Goal: Information Seeking & Learning: Learn about a topic

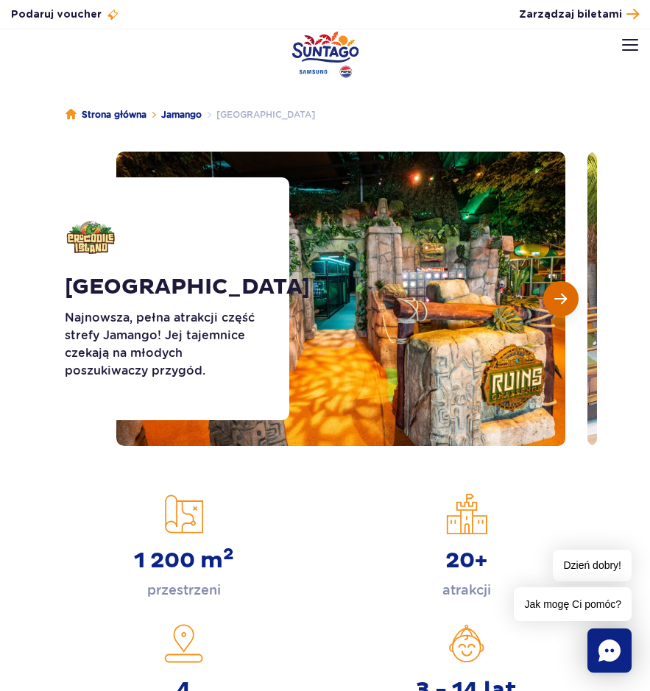
click at [569, 284] on button "Następny slajd" at bounding box center [560, 298] width 35 height 35
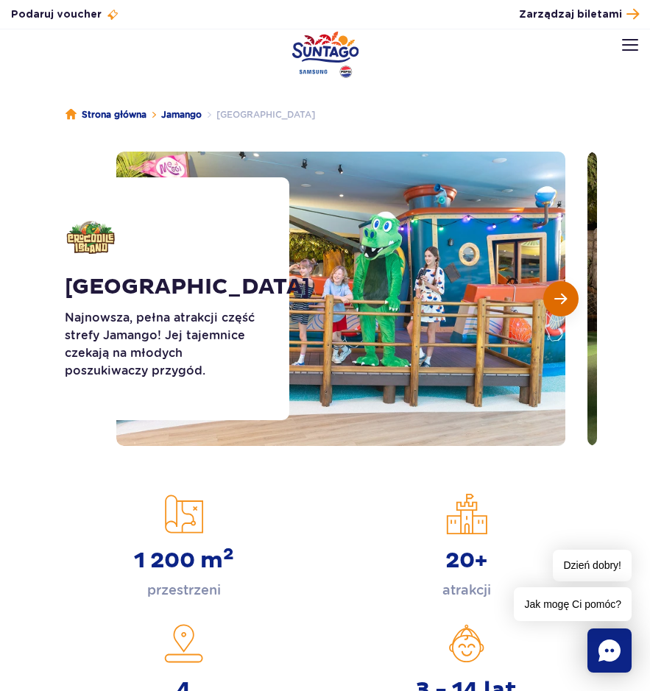
click at [569, 284] on button "Następny slajd" at bounding box center [560, 298] width 35 height 35
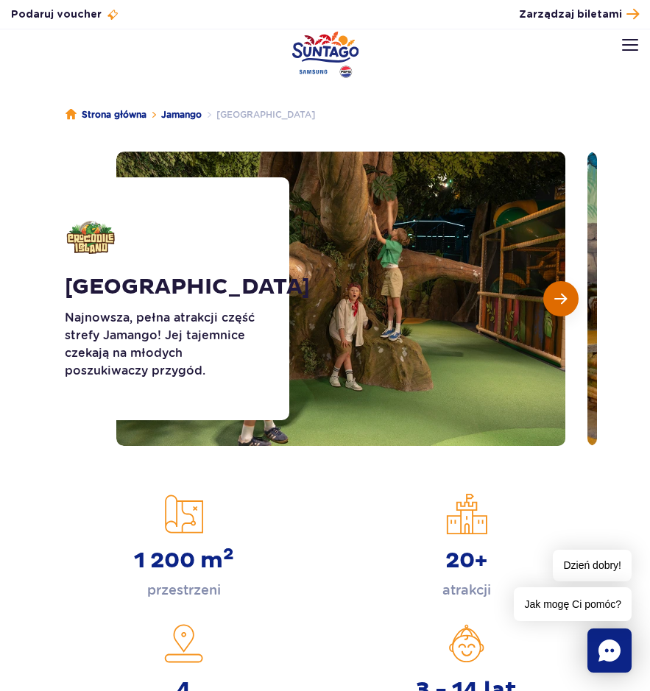
click at [569, 284] on button "Następny slajd" at bounding box center [560, 298] width 35 height 35
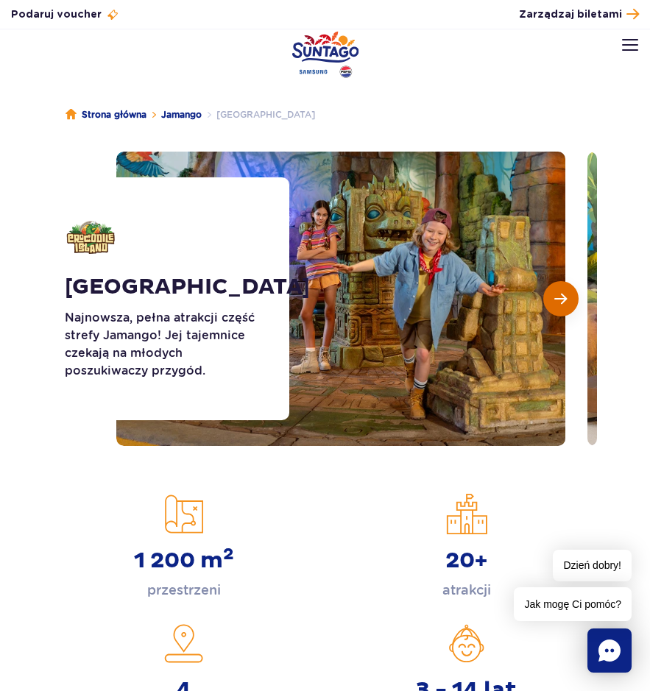
click at [569, 284] on button "Następny slajd" at bounding box center [560, 298] width 35 height 35
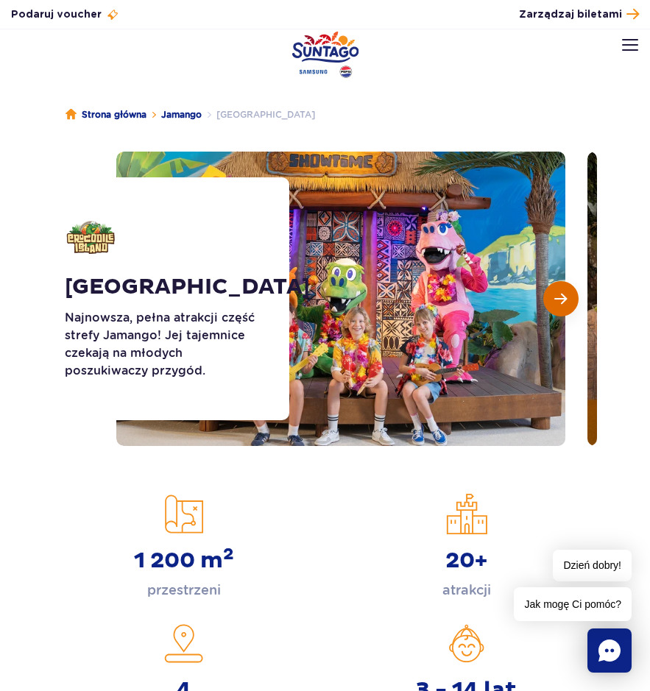
click at [569, 284] on button "Następny slajd" at bounding box center [560, 298] width 35 height 35
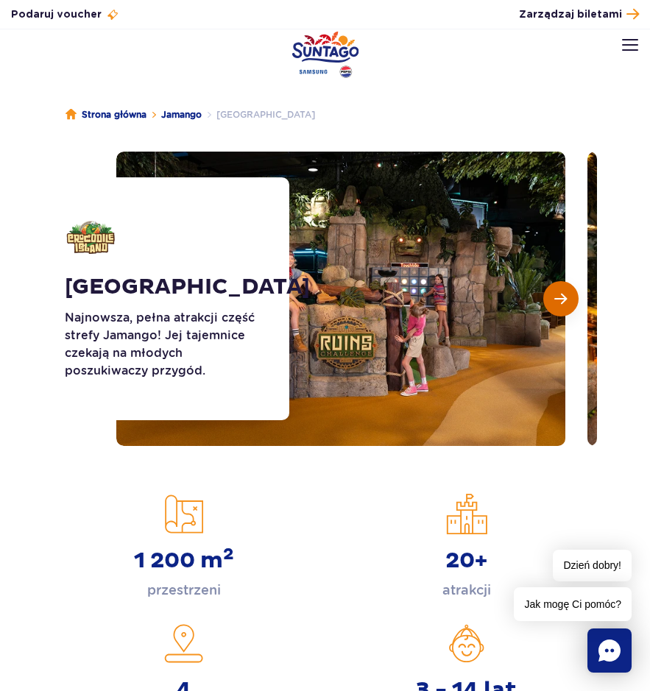
click at [569, 284] on button "Następny slajd" at bounding box center [560, 298] width 35 height 35
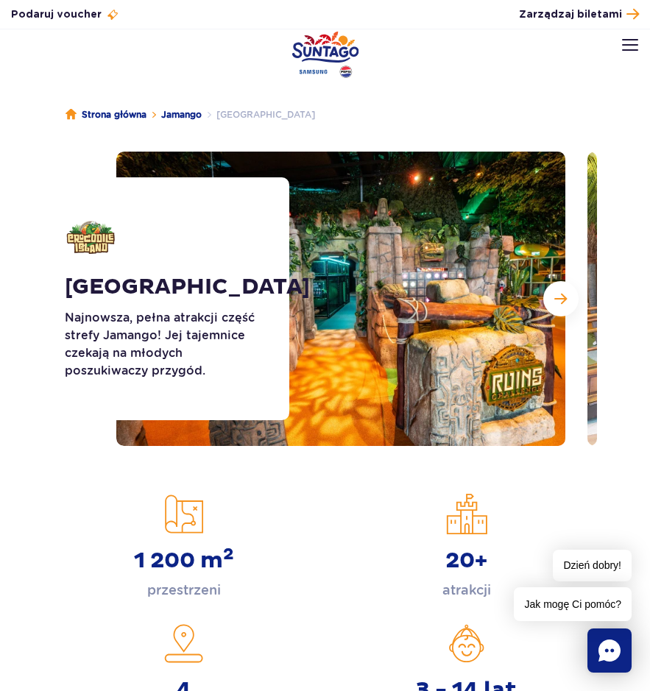
click at [633, 43] on img at bounding box center [630, 45] width 16 height 12
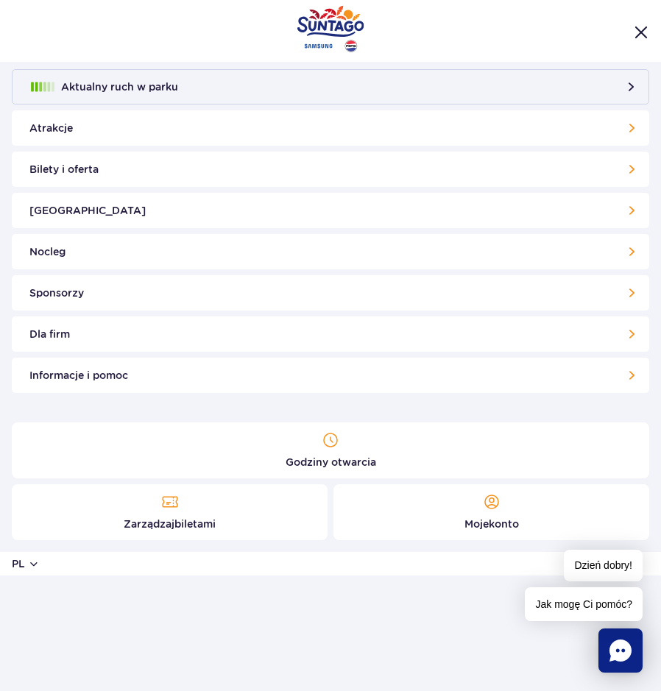
click at [93, 127] on link "Atrakcje" at bounding box center [330, 127] width 637 height 35
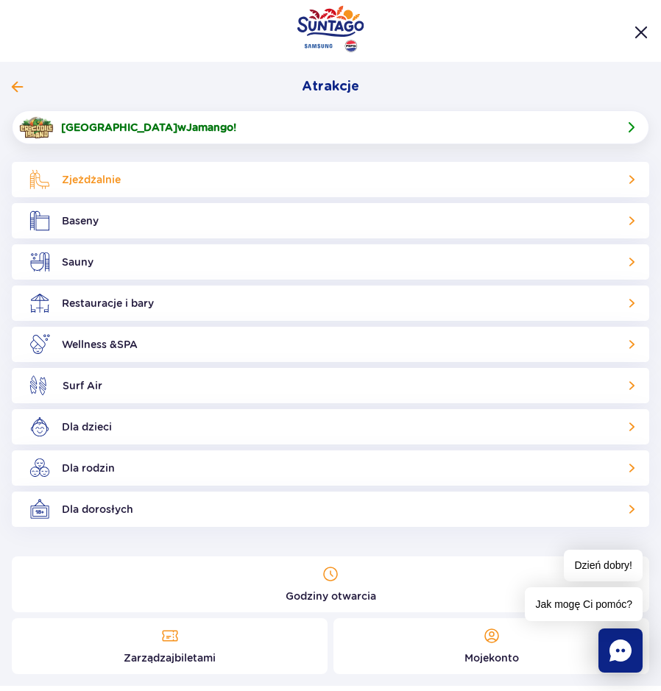
click at [141, 182] on link "Zjeżdżalnie" at bounding box center [330, 179] width 637 height 35
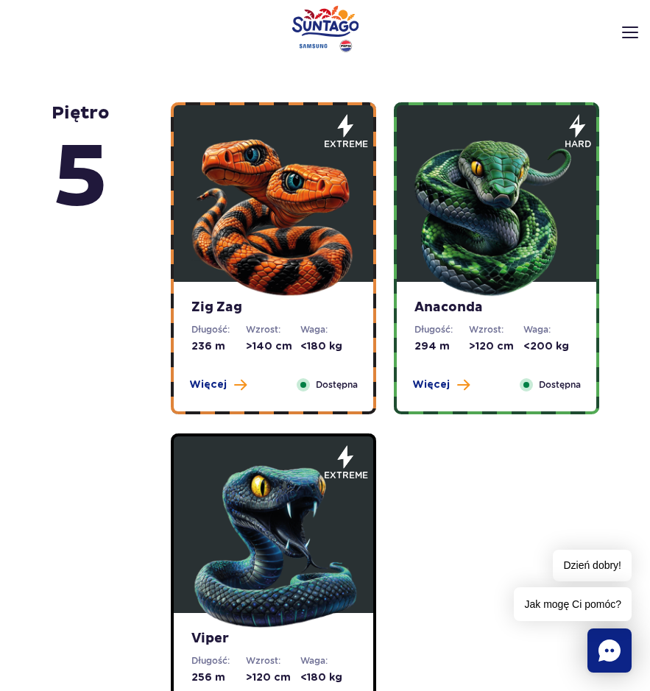
scroll to position [736, 0]
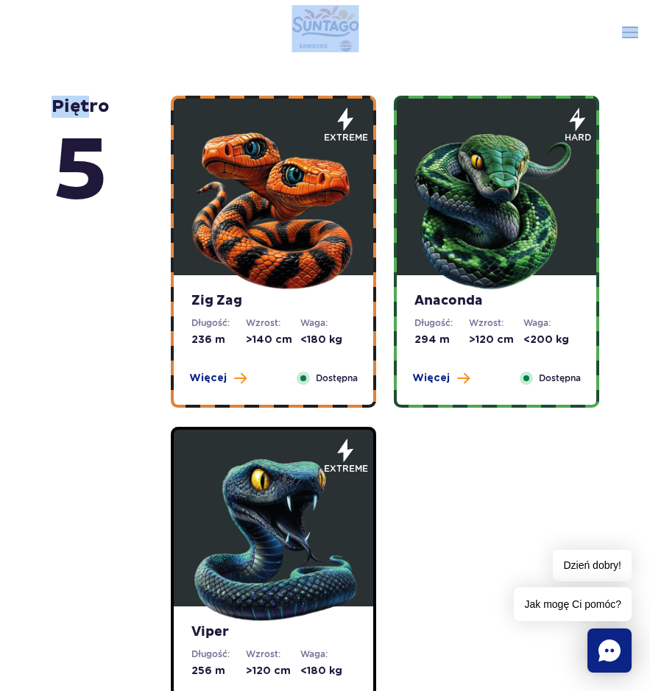
drag, startPoint x: 437, startPoint y: 383, endPoint x: 87, endPoint y: 62, distance: 475.4
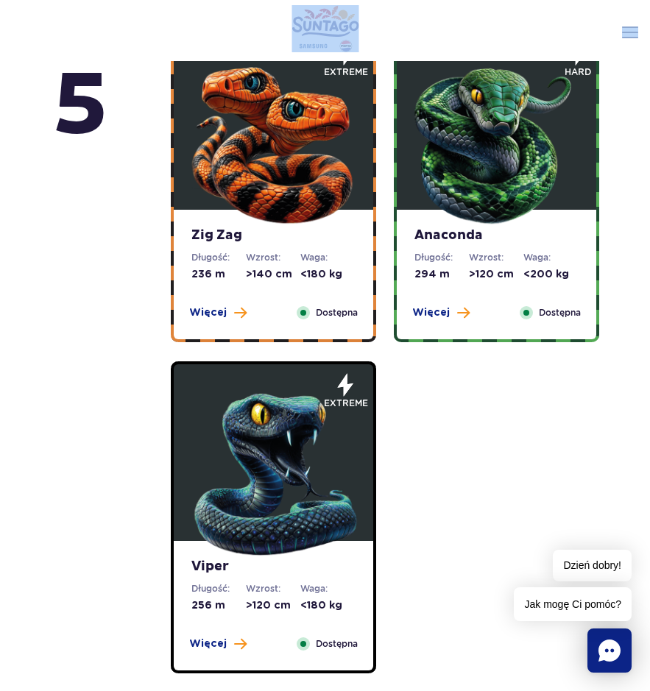
scroll to position [883, 0]
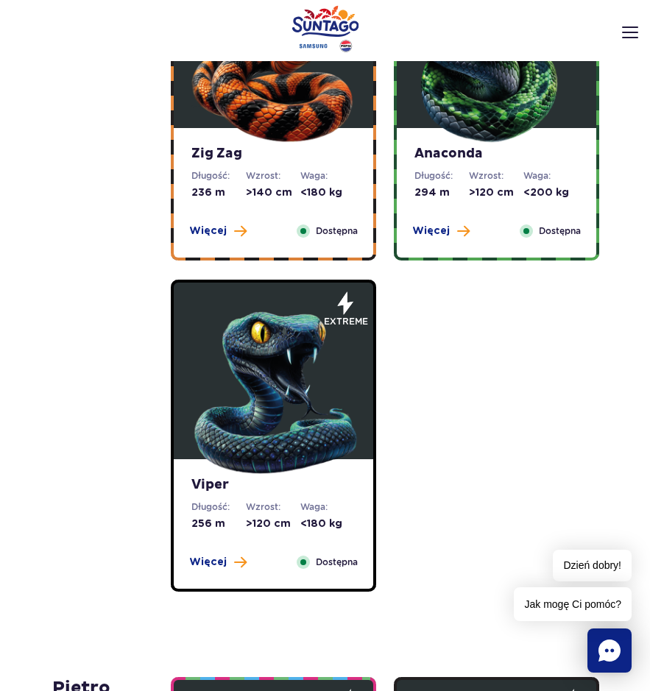
click at [469, 378] on div "Zig Zag Długość: 236 m Wzrost: >140 cm Waga: <180 kg Więcej Zamknij Dostępna ex…" at bounding box center [385, 269] width 446 height 640
click at [206, 231] on span "Więcej" at bounding box center [208, 231] width 38 height 15
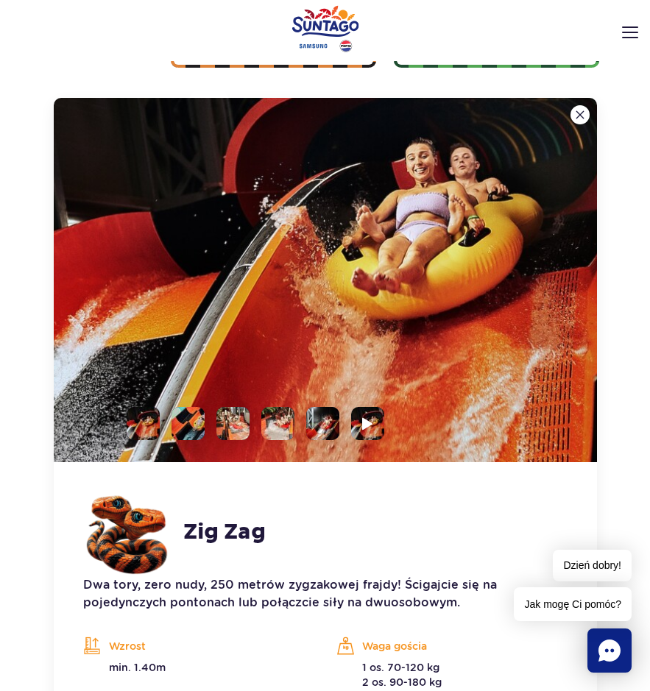
scroll to position [1085, 0]
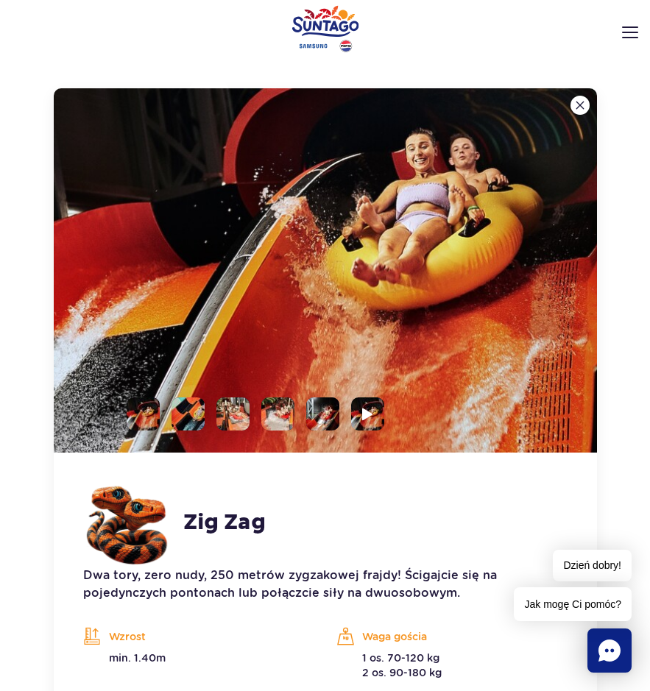
click at [187, 408] on li at bounding box center [187, 413] width 33 height 33
click at [237, 417] on li at bounding box center [232, 413] width 33 height 33
click at [295, 418] on ul at bounding box center [249, 413] width 269 height 33
click at [280, 418] on li at bounding box center [277, 413] width 33 height 33
click at [577, 271] on img at bounding box center [325, 270] width 543 height 364
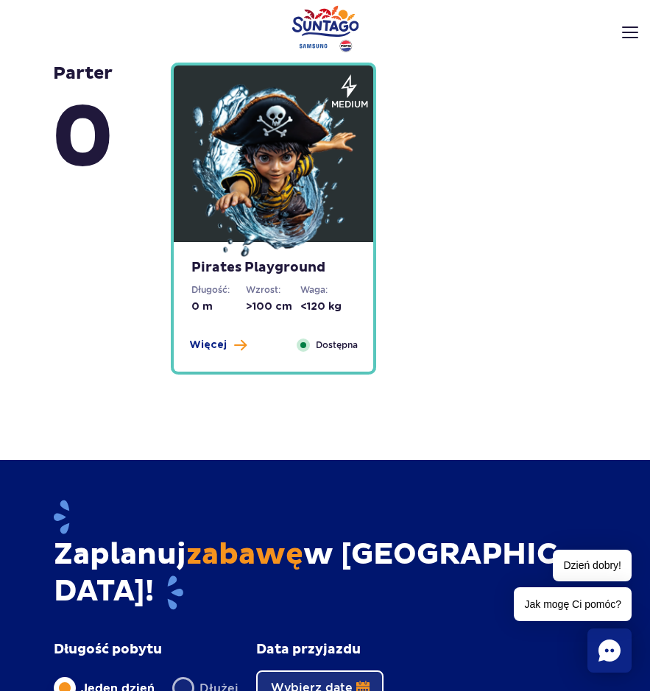
scroll to position [4837, 0]
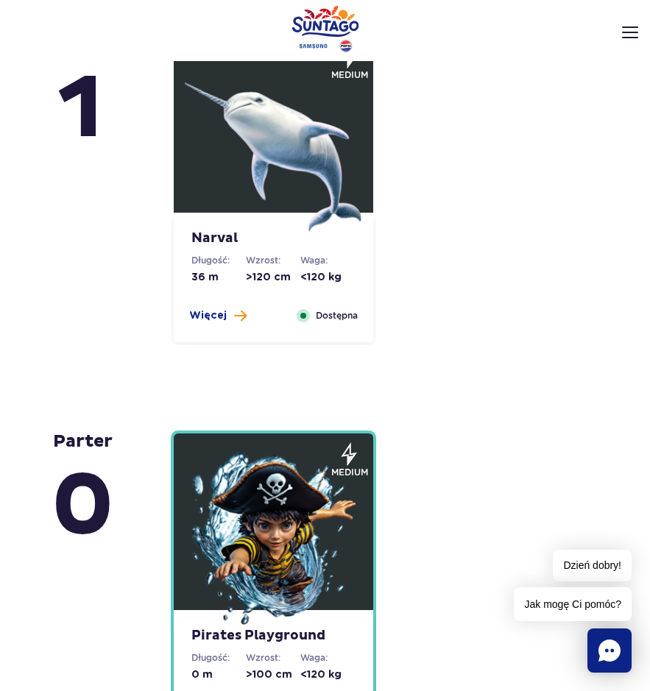
drag, startPoint x: 235, startPoint y: 315, endPoint x: 171, endPoint y: 310, distance: 64.2
click at [171, 310] on div "Narval Długość: 36 m Wzrost: >120 cm Waga: <120 kg Więcej Zamknij Dostępna" at bounding box center [273, 189] width 205 height 312
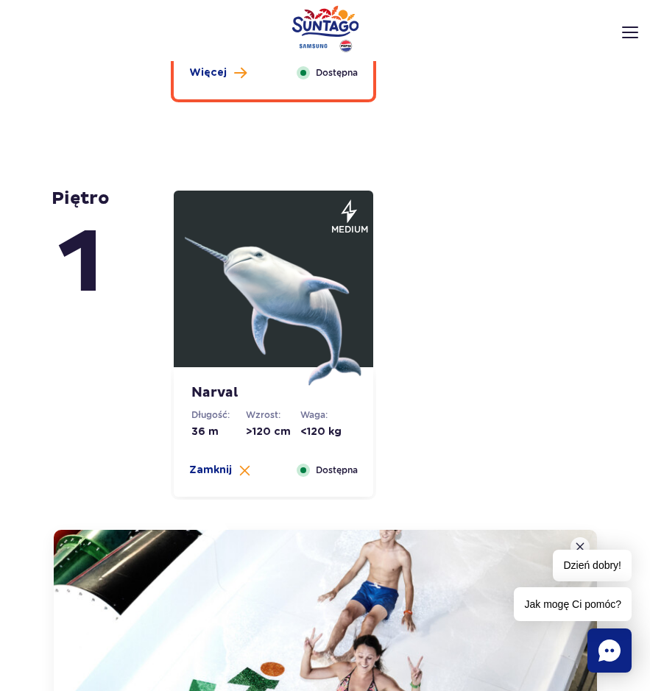
scroll to position [3446, 0]
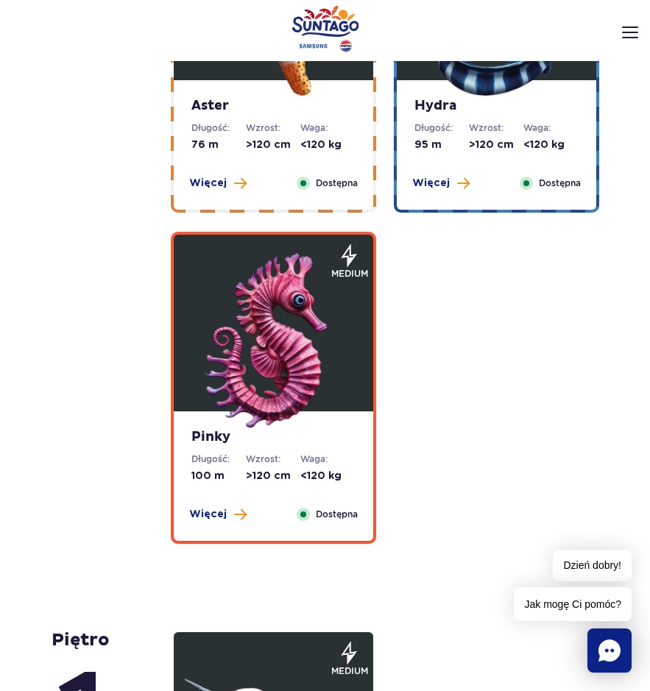
click at [203, 423] on img at bounding box center [273, 341] width 177 height 177
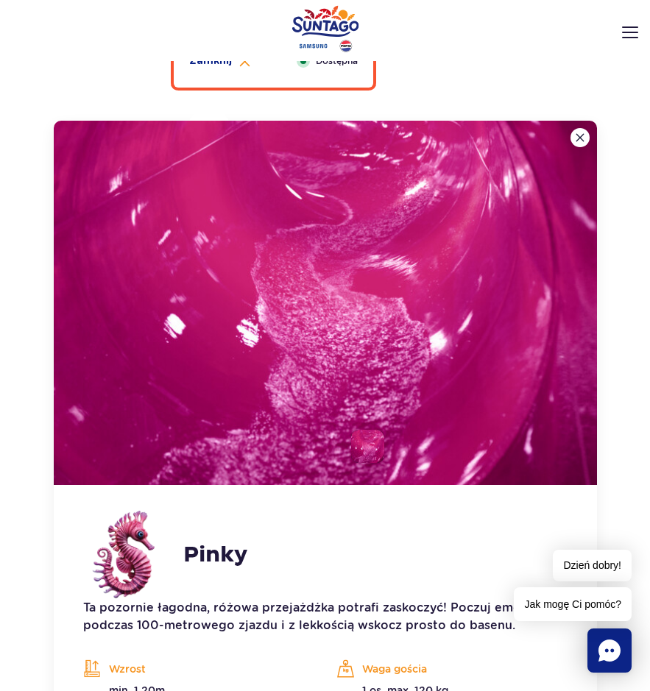
scroll to position [3932, 0]
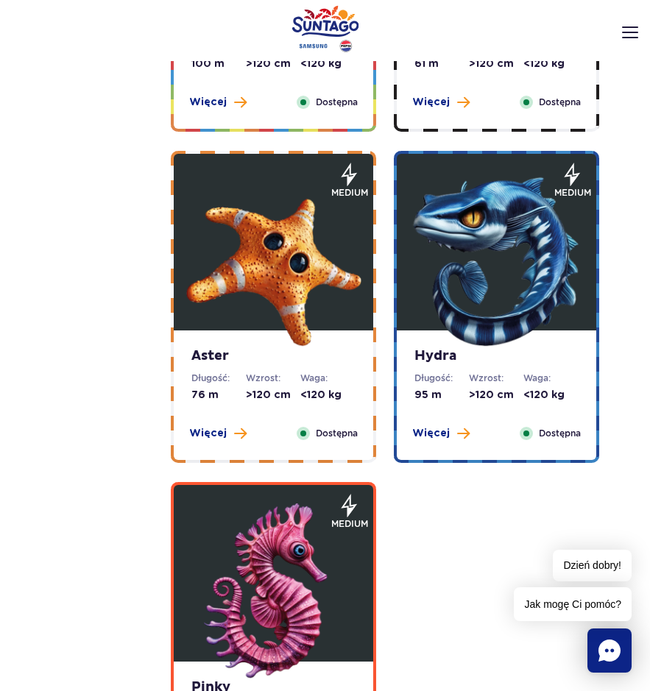
click at [191, 349] on strong "Aster" at bounding box center [273, 356] width 164 height 16
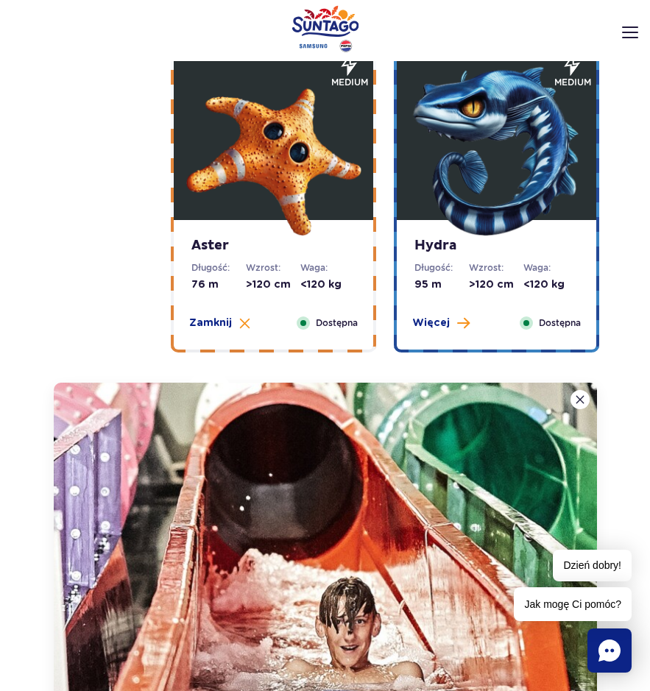
click at [435, 247] on strong "Hydra" at bounding box center [496, 246] width 164 height 16
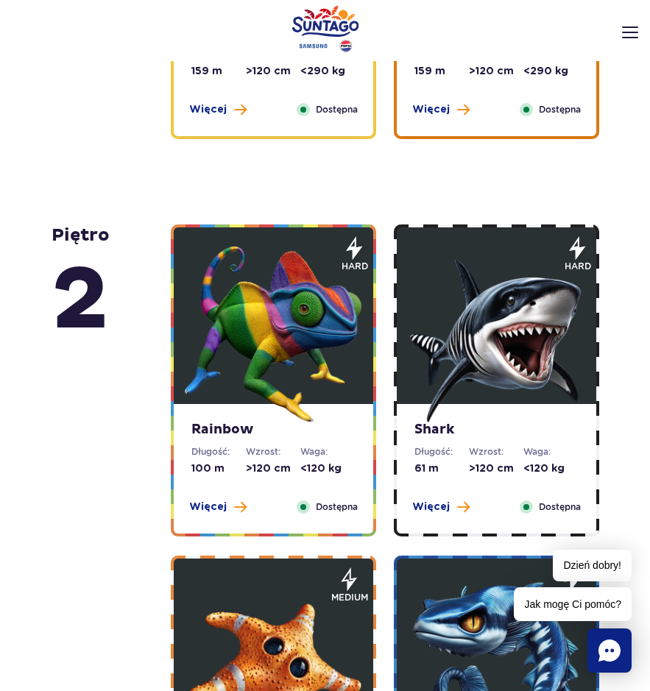
click at [230, 447] on dt "Długość:" at bounding box center [218, 451] width 54 height 13
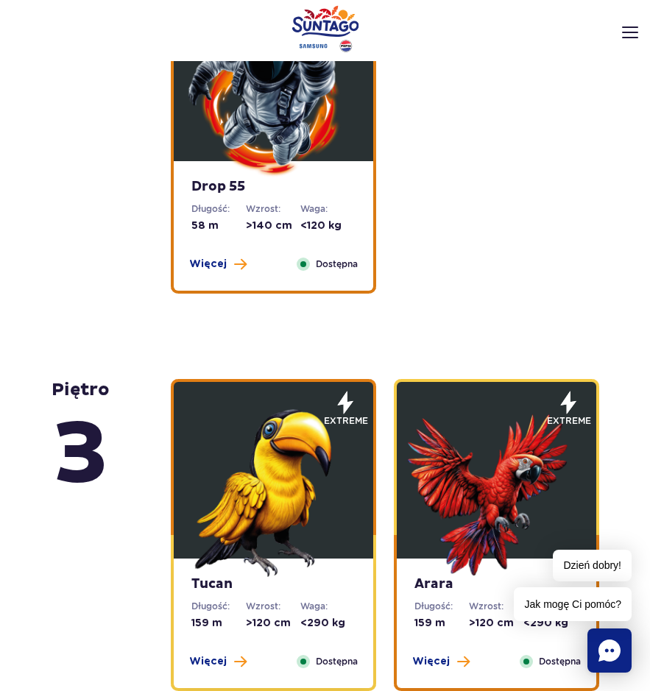
click at [238, 586] on strong "Tucan" at bounding box center [273, 584] width 164 height 16
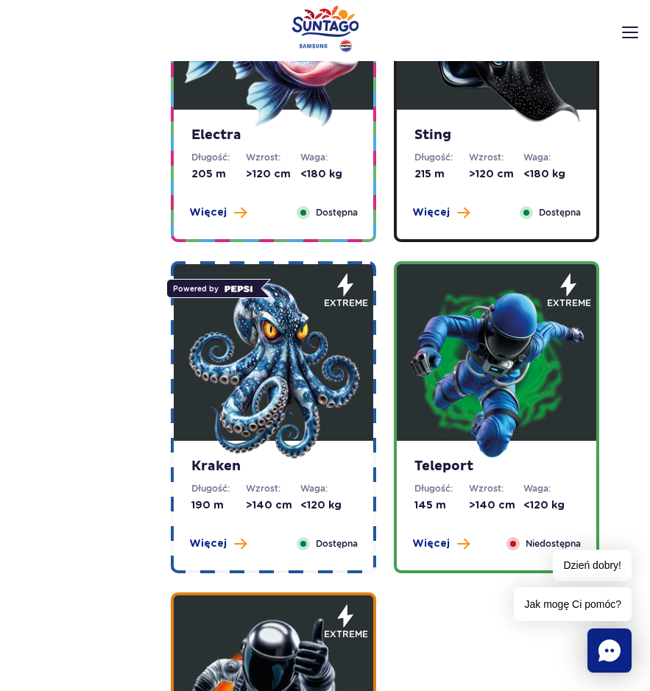
scroll to position [1622, 0]
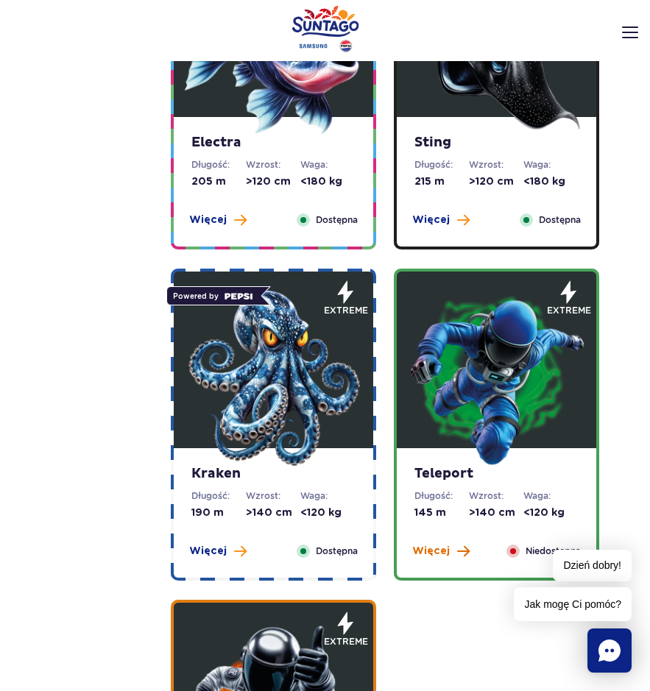
click at [420, 544] on span "Więcej" at bounding box center [431, 551] width 38 height 15
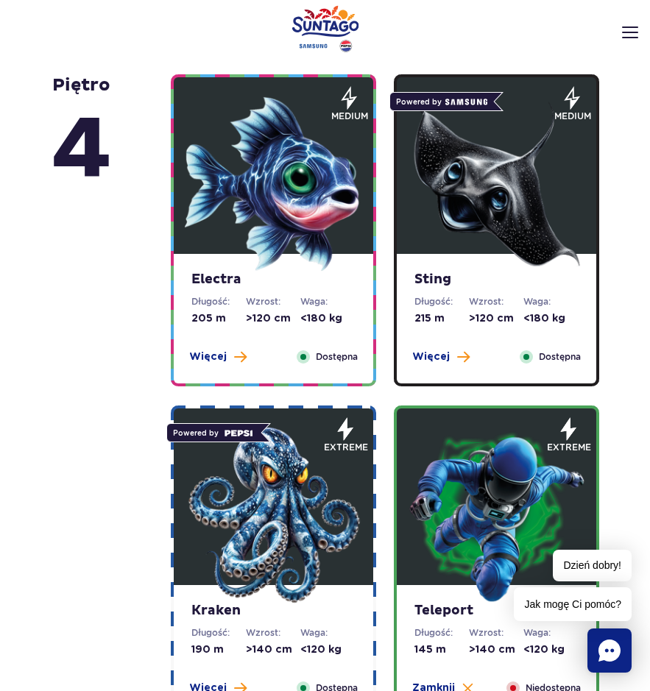
scroll to position [1409, 0]
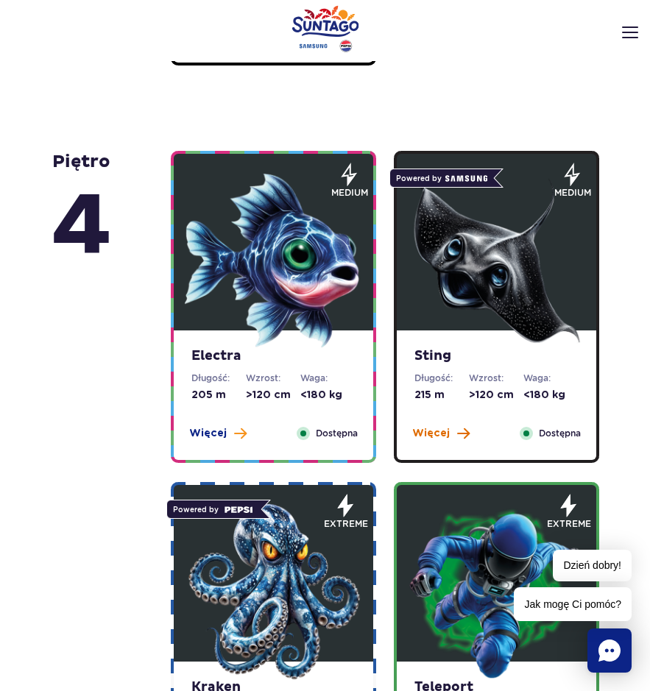
click at [450, 431] on button "Więcej" at bounding box center [440, 433] width 57 height 15
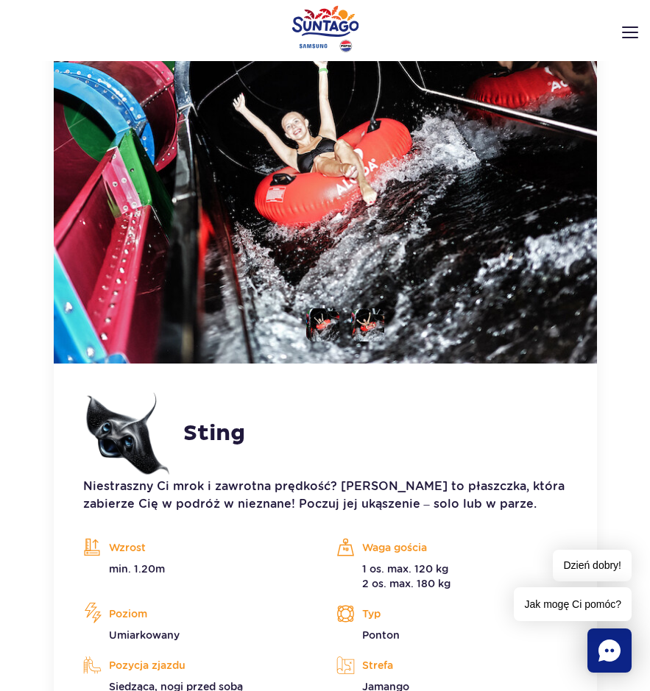
scroll to position [2034, 0]
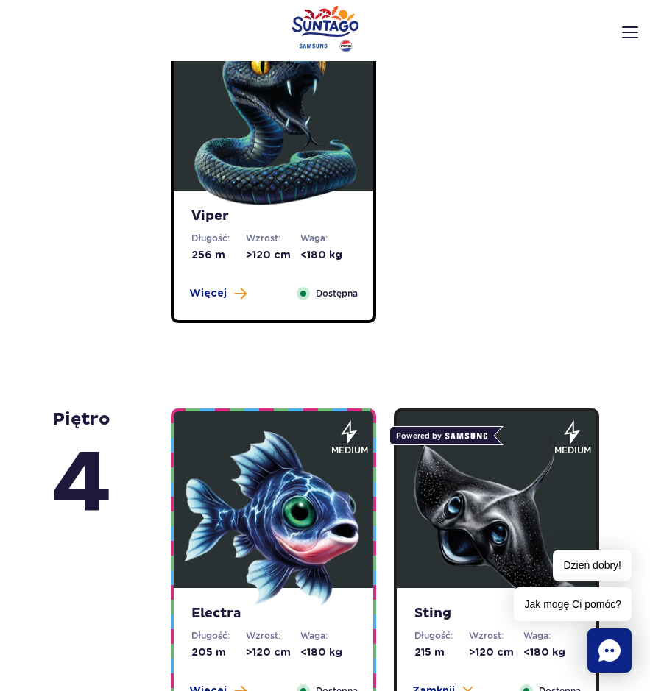
click at [296, 437] on img at bounding box center [273, 518] width 177 height 177
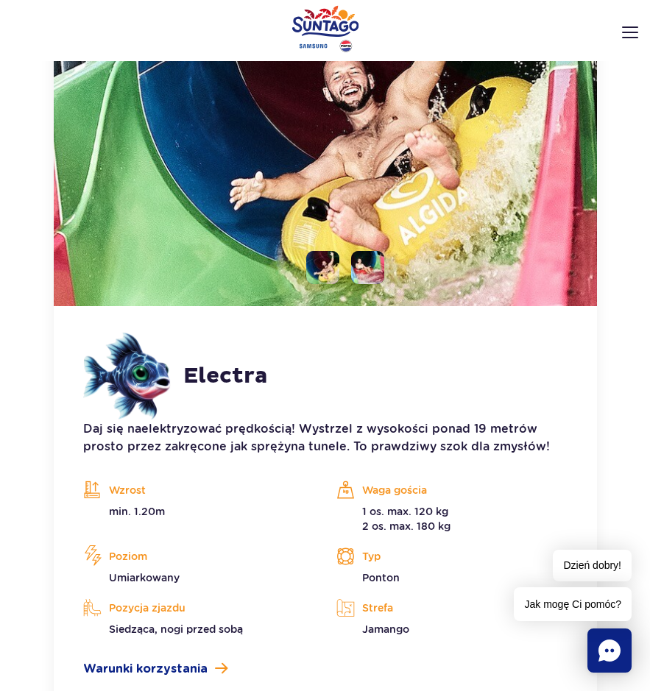
scroll to position [1960, 0]
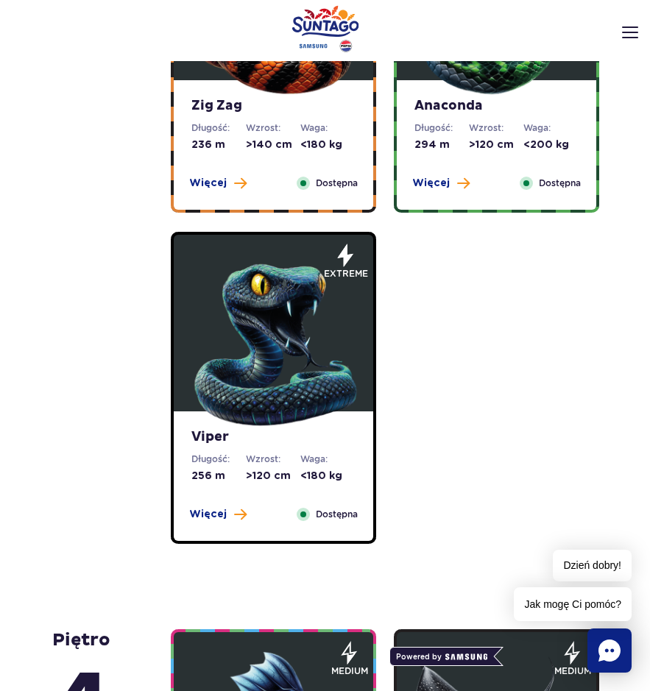
click at [224, 484] on div "Viper Długość: 256 m Wzrost: >120 cm Waga: <180 kg Więcej Zamknij Dostępna" at bounding box center [273, 475] width 199 height 129
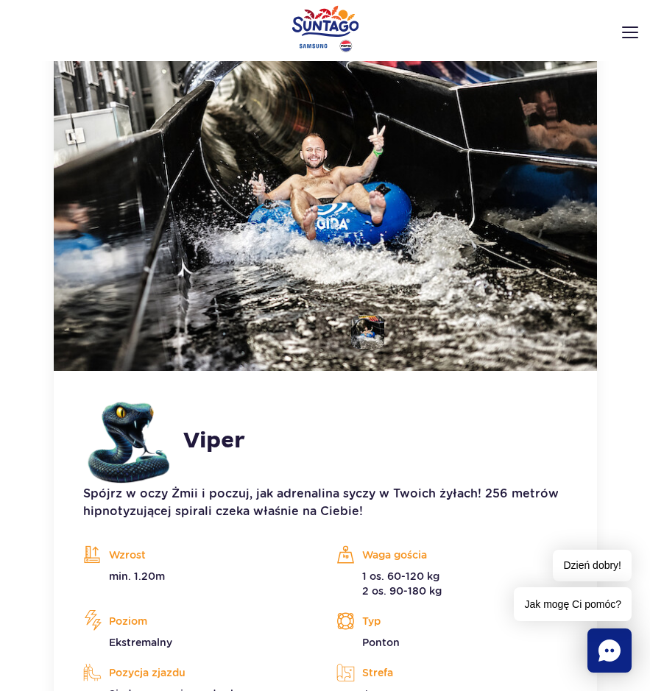
scroll to position [1563, 0]
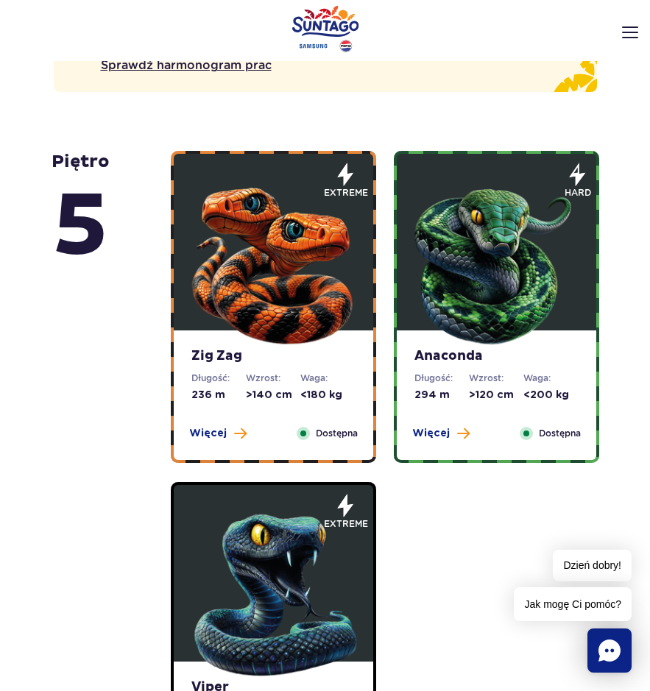
click at [462, 441] on div "Anaconda Długość: 294 m Wzrost: >120 cm Waga: <200 kg Więcej Zamknij Dostępna" at bounding box center [496, 394] width 199 height 129
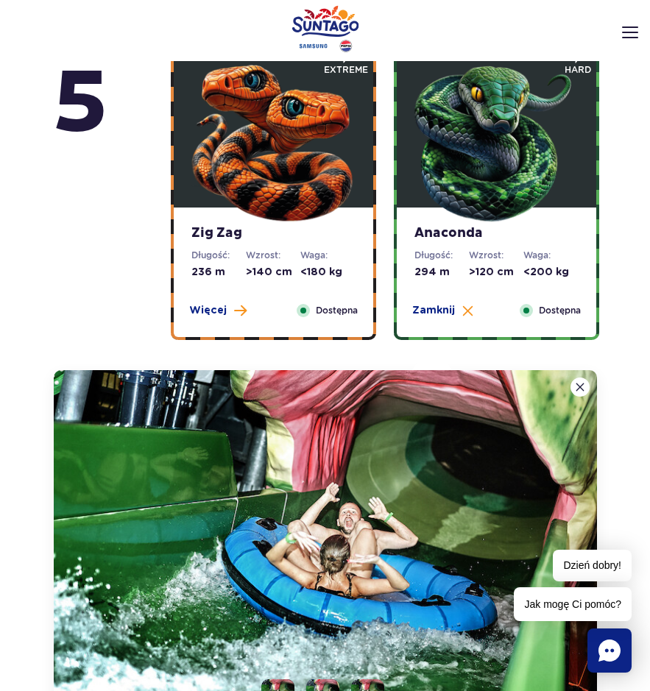
scroll to position [791, 0]
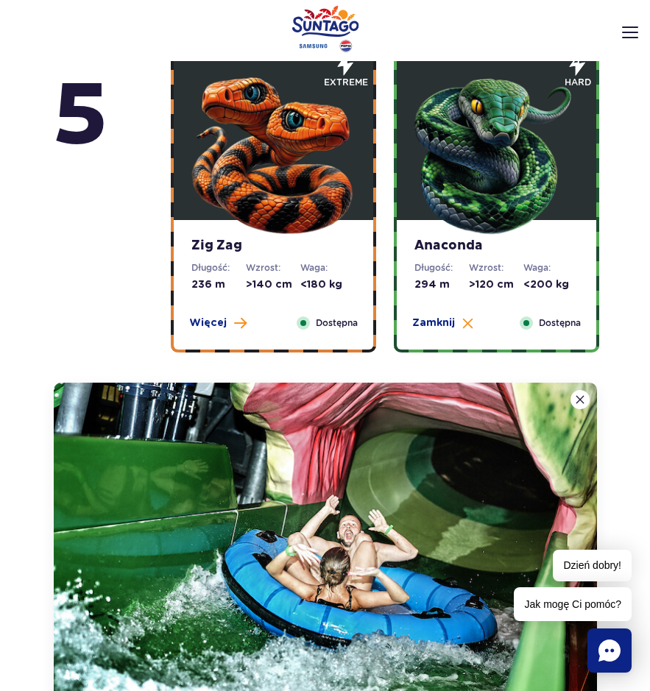
click at [223, 224] on img at bounding box center [273, 150] width 177 height 177
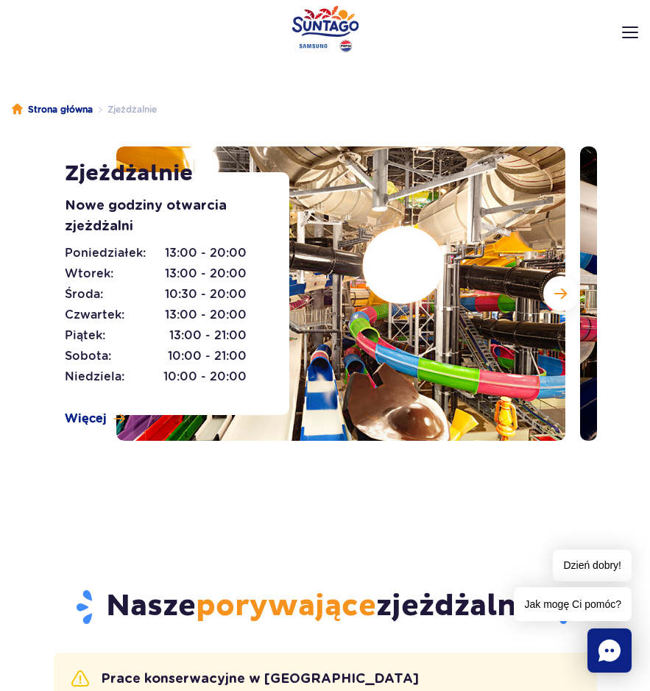
scroll to position [0, 0]
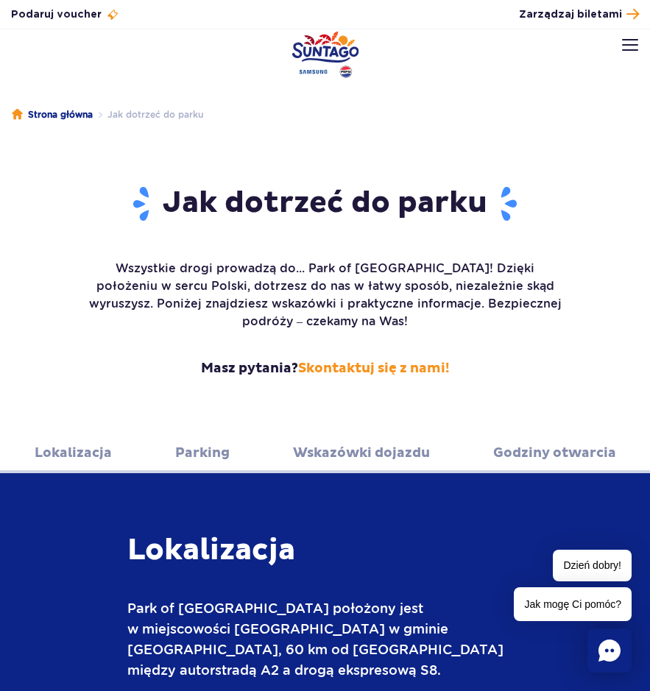
click at [636, 40] on img at bounding box center [630, 45] width 16 height 12
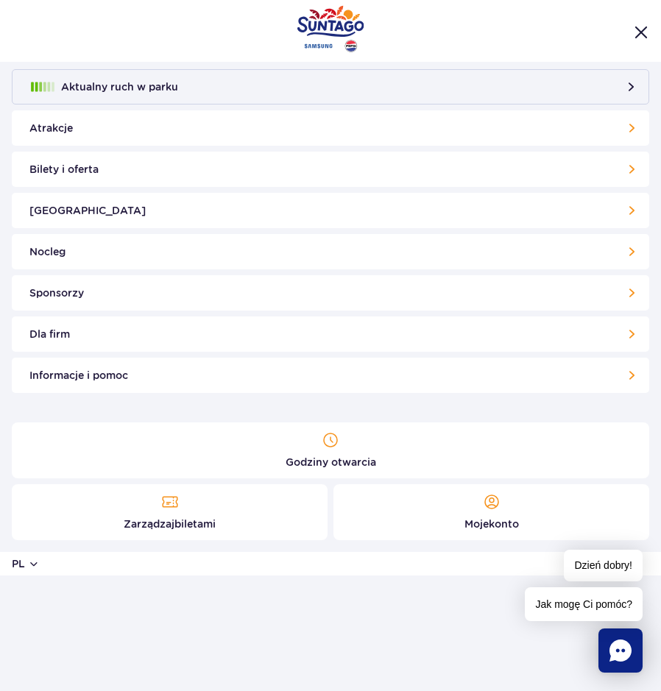
click at [466, 140] on link "Atrakcje" at bounding box center [330, 127] width 637 height 35
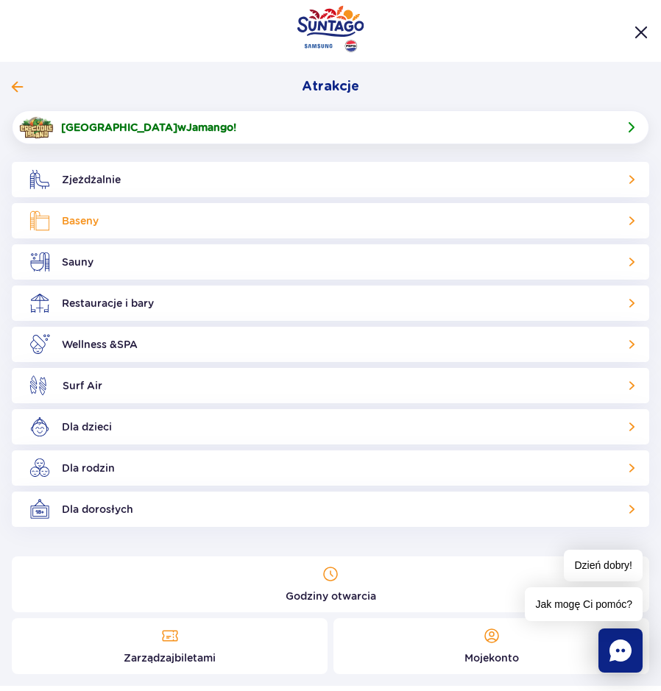
click at [355, 219] on link "Baseny" at bounding box center [330, 220] width 637 height 35
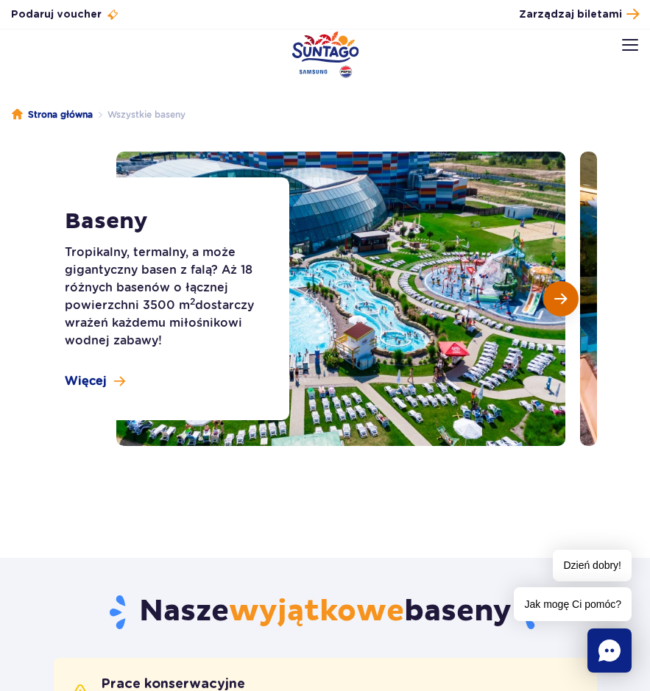
click at [559, 294] on span "Następny slajd" at bounding box center [560, 298] width 13 height 13
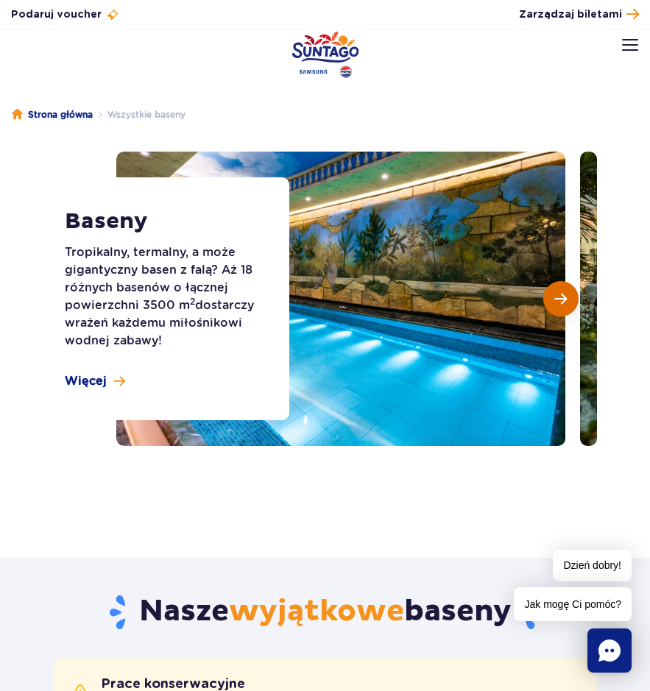
click at [559, 294] on span "Następny slajd" at bounding box center [560, 298] width 13 height 13
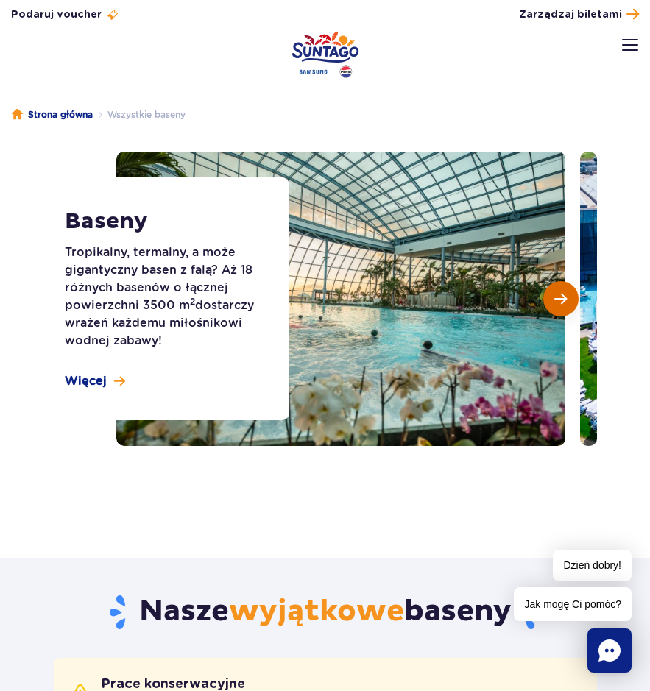
click at [559, 294] on span "Następny slajd" at bounding box center [560, 298] width 13 height 13
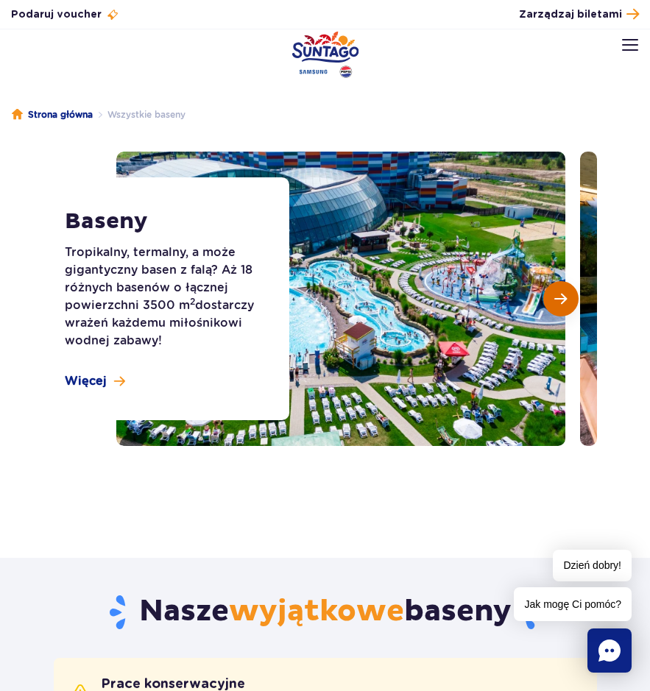
click at [559, 294] on span "Następny slajd" at bounding box center [560, 298] width 13 height 13
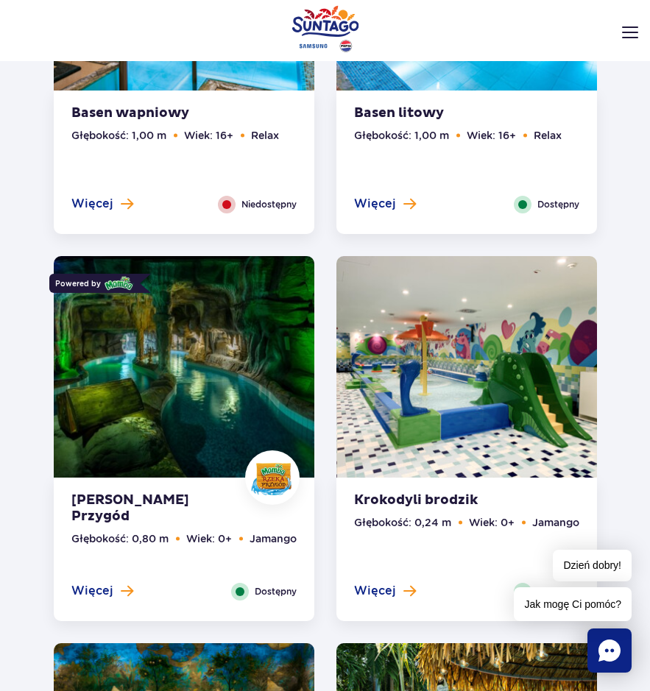
scroll to position [1398, 0]
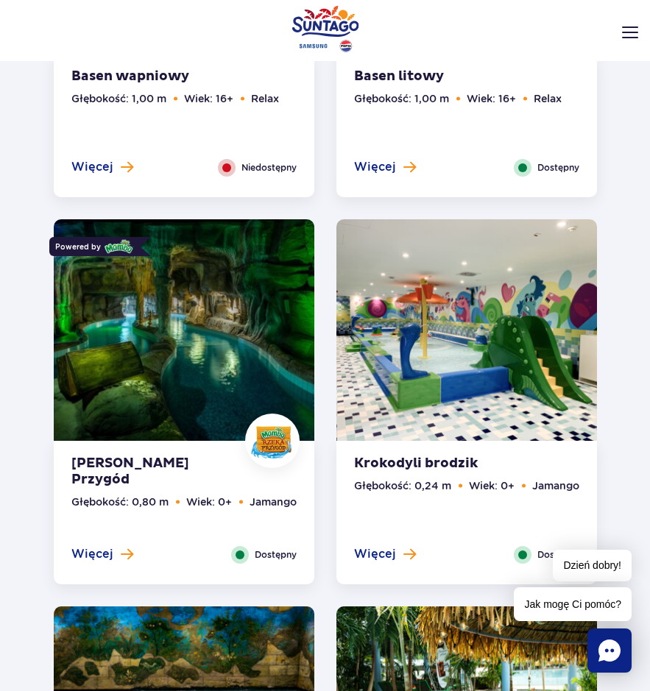
drag, startPoint x: 202, startPoint y: 447, endPoint x: 126, endPoint y: 371, distance: 107.2
click at [126, 371] on img at bounding box center [184, 334] width 260 height 230
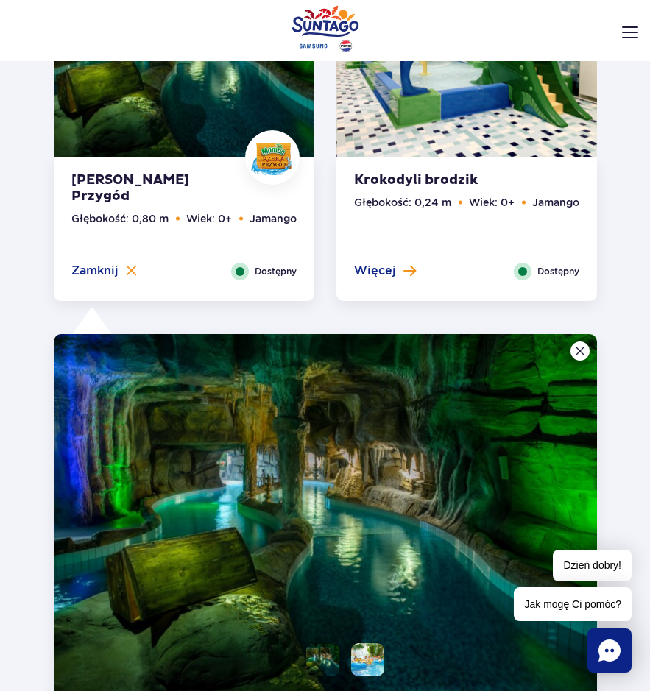
scroll to position [1909, 0]
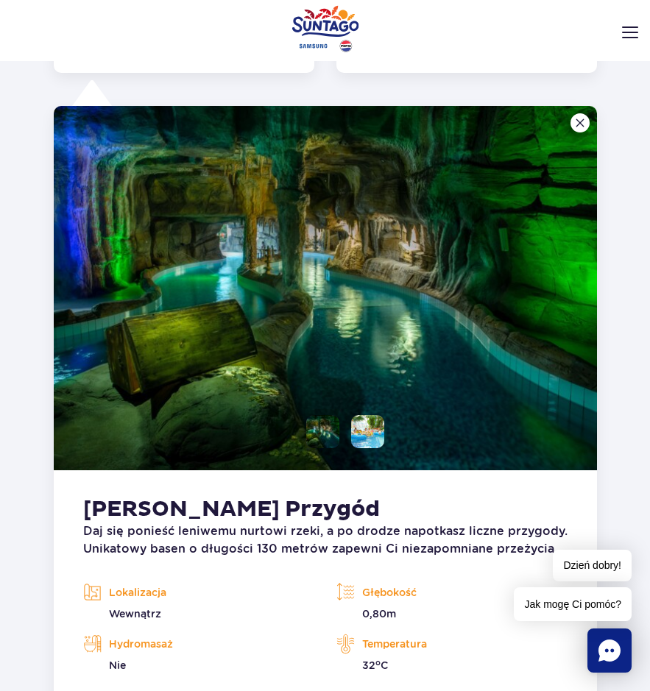
click at [367, 415] on li at bounding box center [367, 431] width 33 height 33
click at [367, 415] on img at bounding box center [367, 431] width 33 height 33
click at [328, 419] on li at bounding box center [322, 431] width 33 height 33
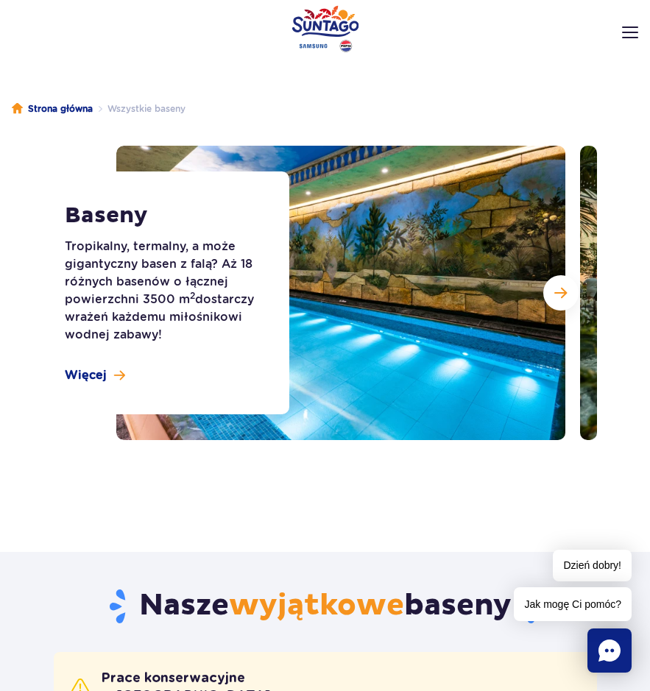
scroll to position [0, 0]
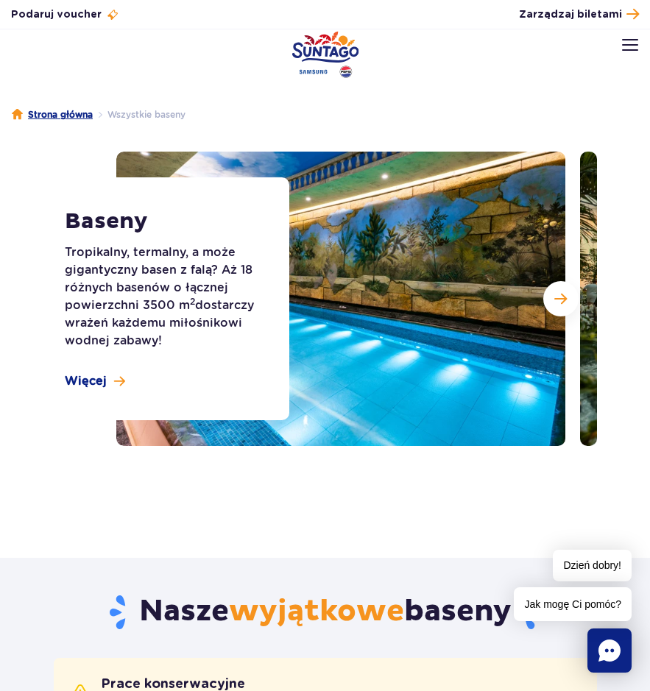
click at [78, 118] on link "Strona główna" at bounding box center [52, 114] width 81 height 15
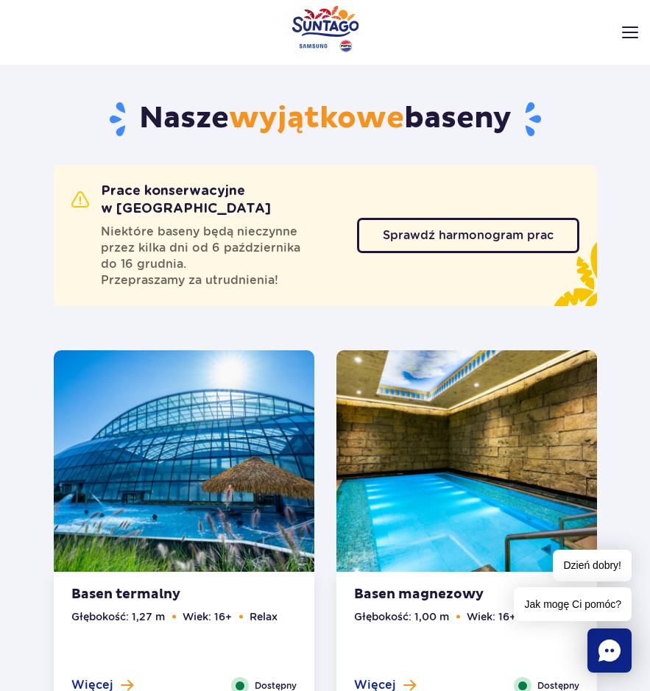
scroll to position [558, 0]
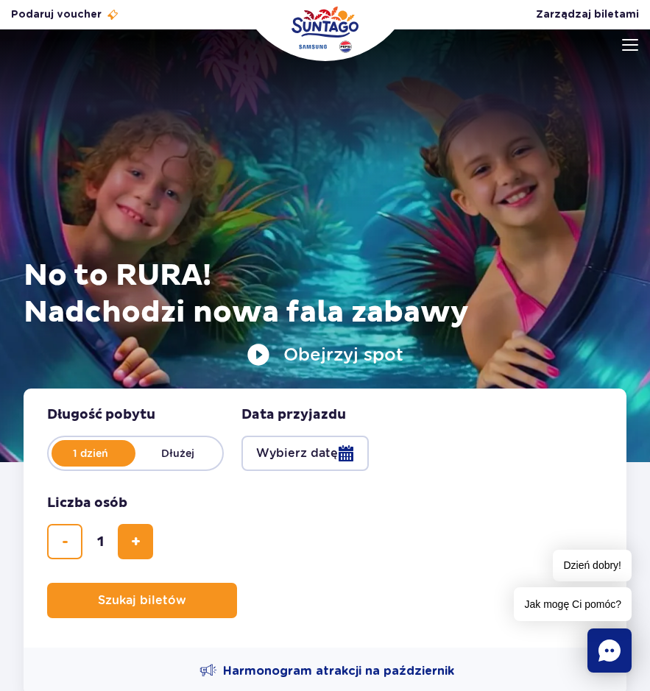
click at [249, 351] on button "Obejrzyj spot" at bounding box center [324, 355] width 157 height 24
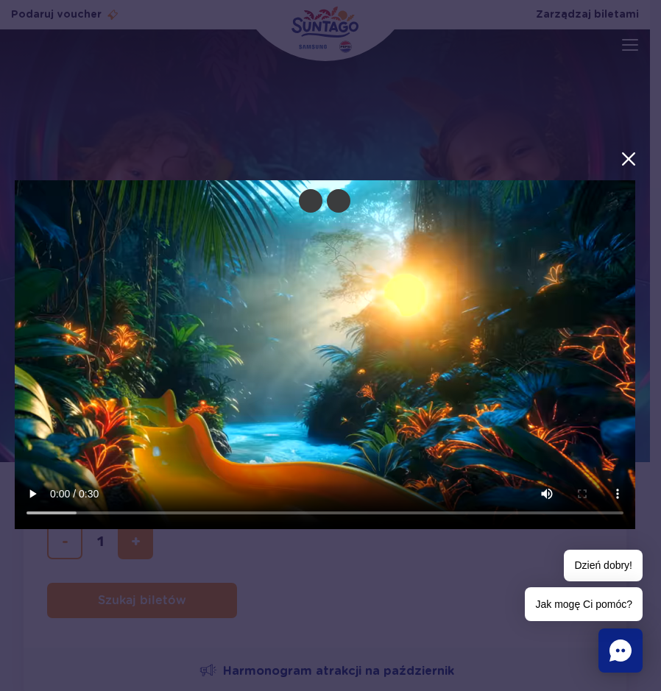
click at [639, 148] on div at bounding box center [325, 344] width 650 height 403
click at [644, 177] on div at bounding box center [325, 344] width 650 height 403
click at [635, 165] on button "menu.aria_label.close_suntago_spot_modal" at bounding box center [628, 158] width 19 height 19
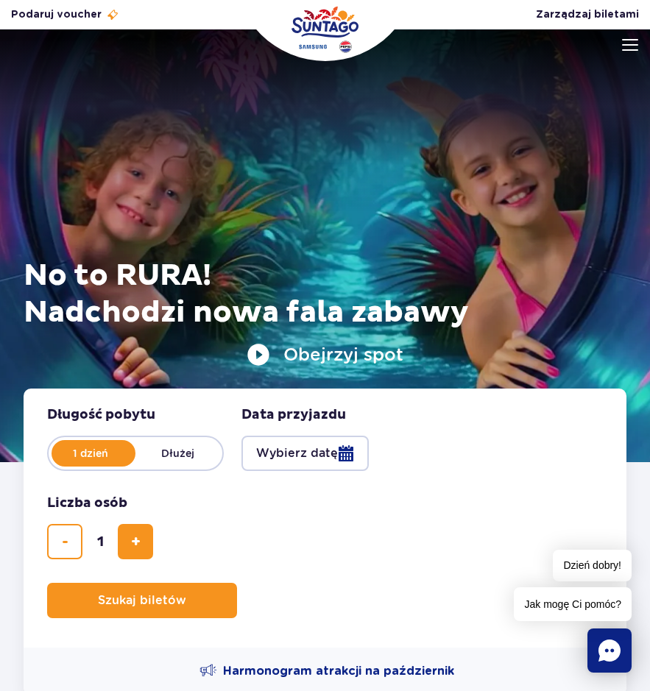
click at [617, 35] on div at bounding box center [325, 245] width 650 height 433
click at [635, 50] on img at bounding box center [630, 45] width 16 height 12
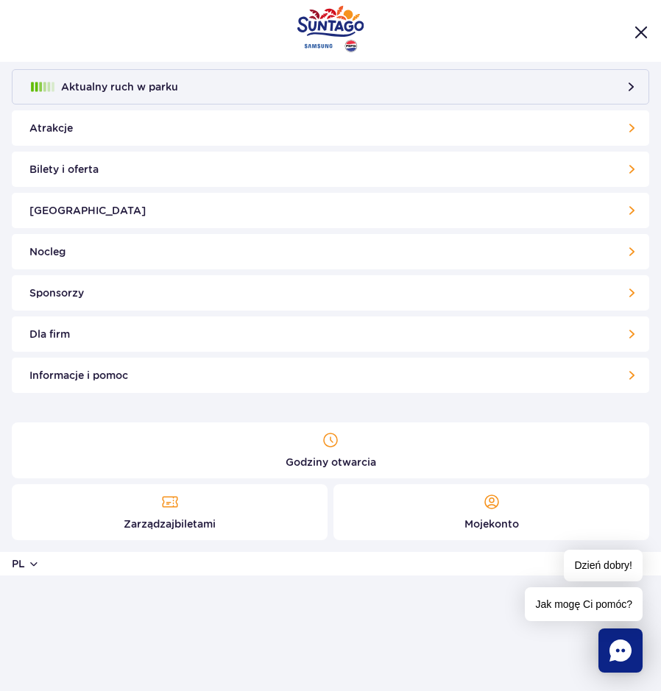
click at [264, 174] on link "Bilety i oferta" at bounding box center [330, 169] width 637 height 35
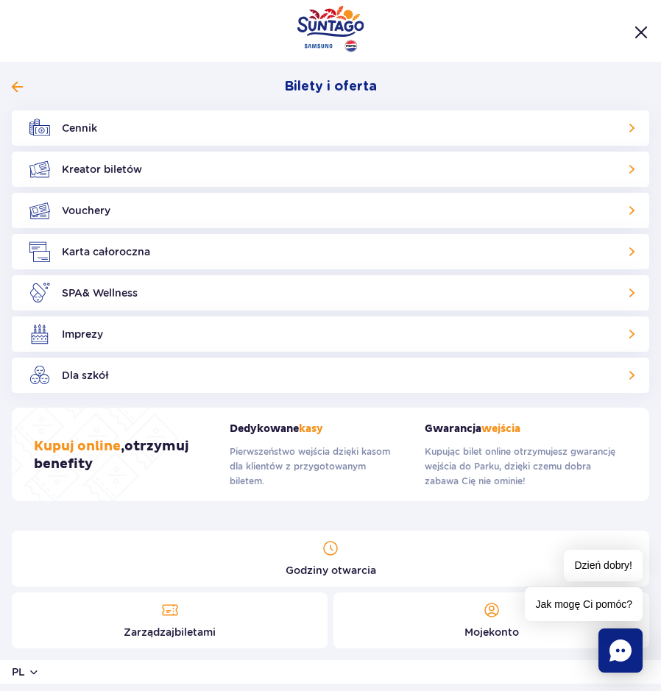
click at [264, 174] on link "Kreator biletów" at bounding box center [330, 169] width 637 height 35
click at [46, 118] on img at bounding box center [39, 128] width 21 height 21
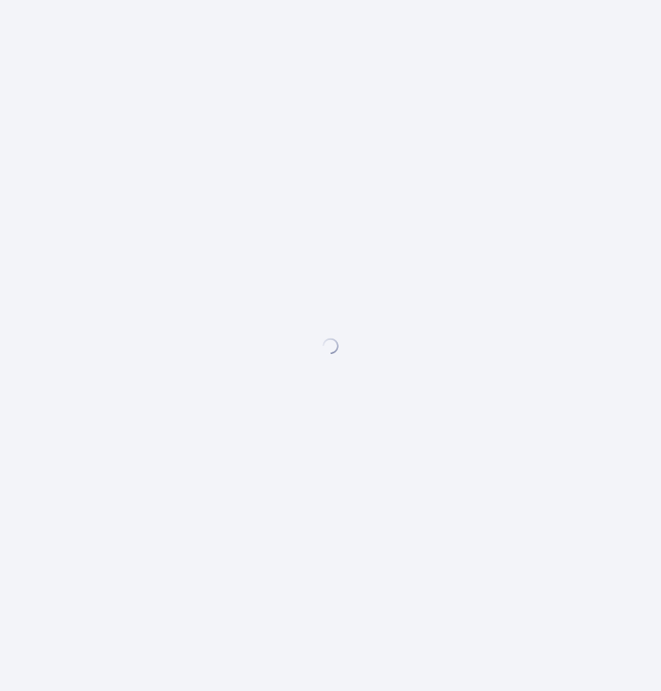
click at [22, 79] on div at bounding box center [330, 345] width 661 height 691
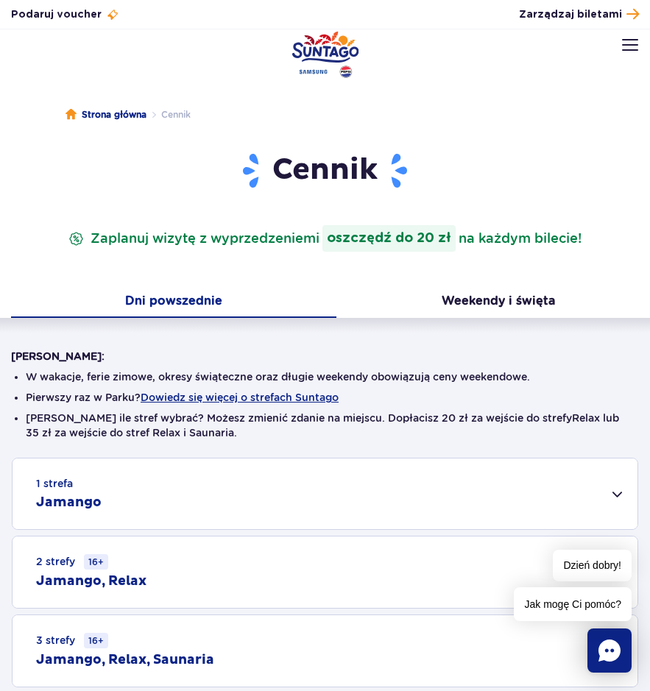
click at [630, 49] on img at bounding box center [630, 45] width 16 height 12
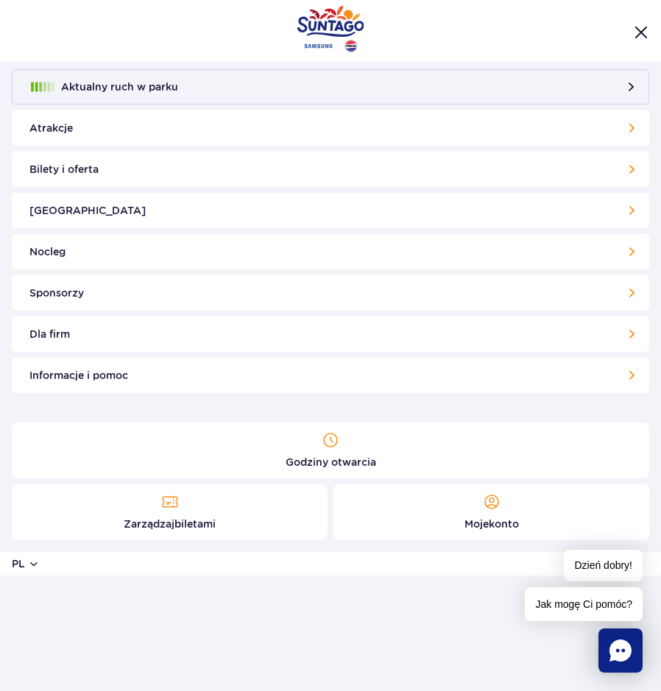
click at [274, 137] on link "Atrakcje" at bounding box center [330, 127] width 637 height 35
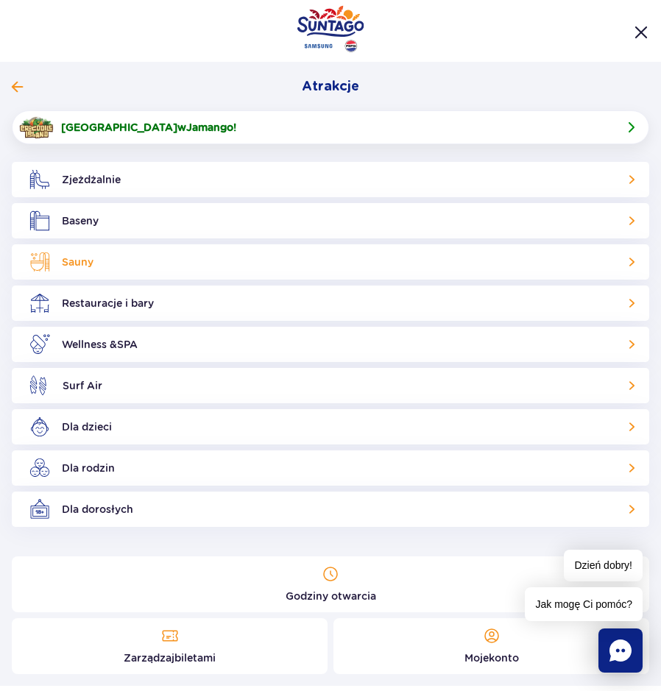
click at [129, 260] on link "Sauny" at bounding box center [330, 261] width 637 height 35
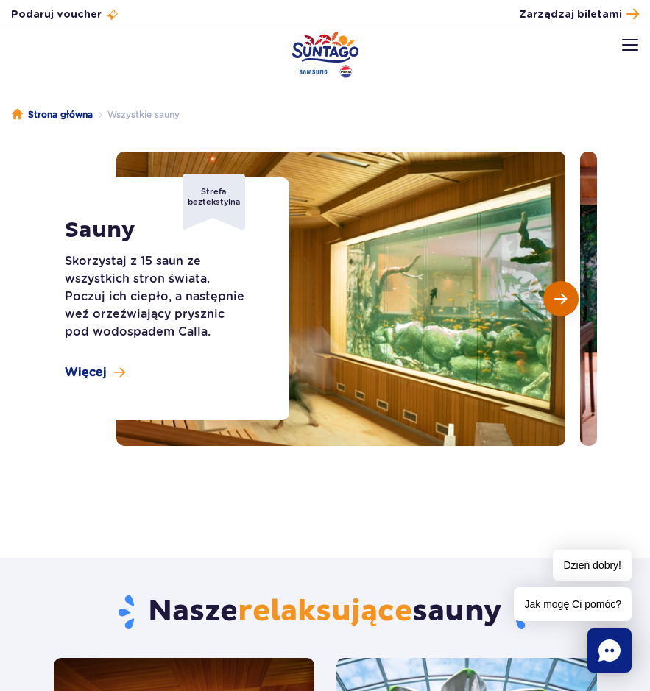
click at [547, 307] on button "Następny slajd" at bounding box center [560, 298] width 35 height 35
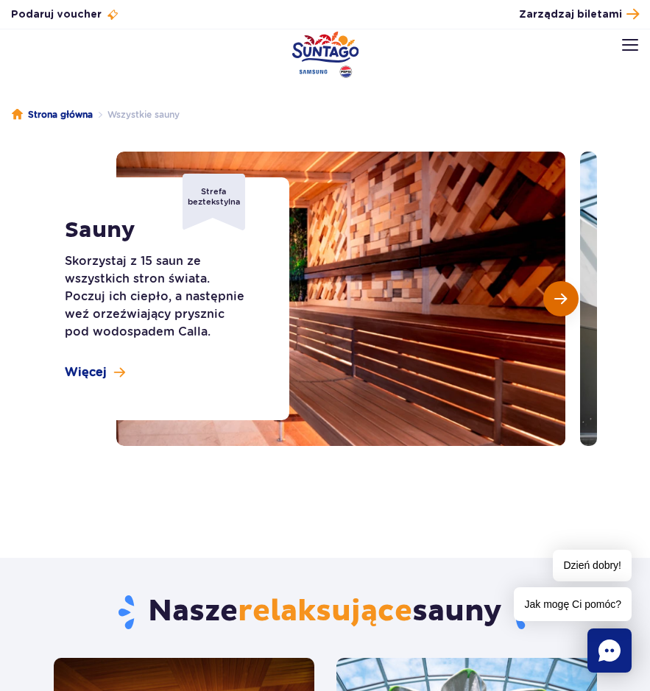
click at [555, 298] on span "Następny slajd" at bounding box center [560, 298] width 13 height 13
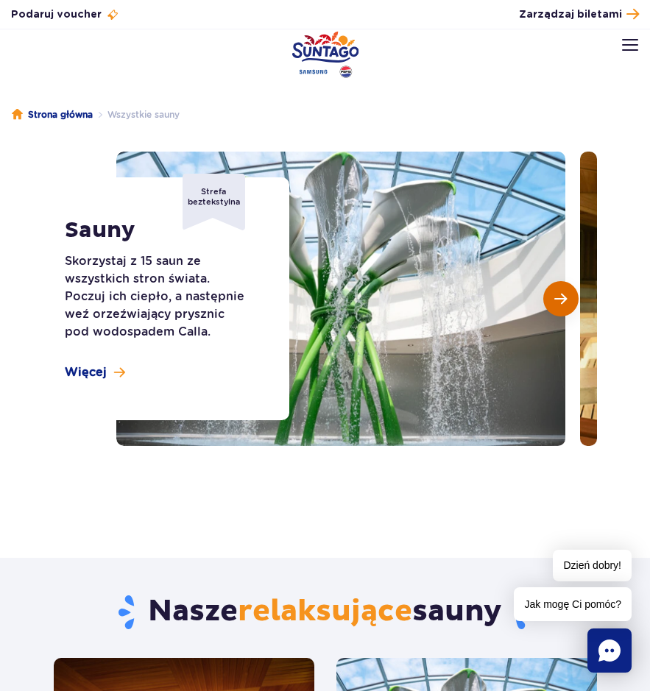
click at [555, 298] on span "Następny slajd" at bounding box center [560, 298] width 13 height 13
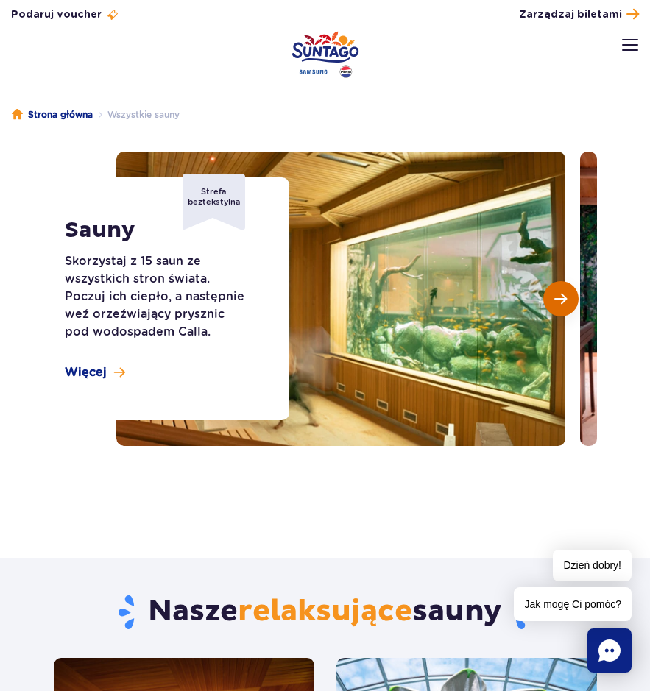
click at [555, 298] on span "Następny slajd" at bounding box center [560, 298] width 13 height 13
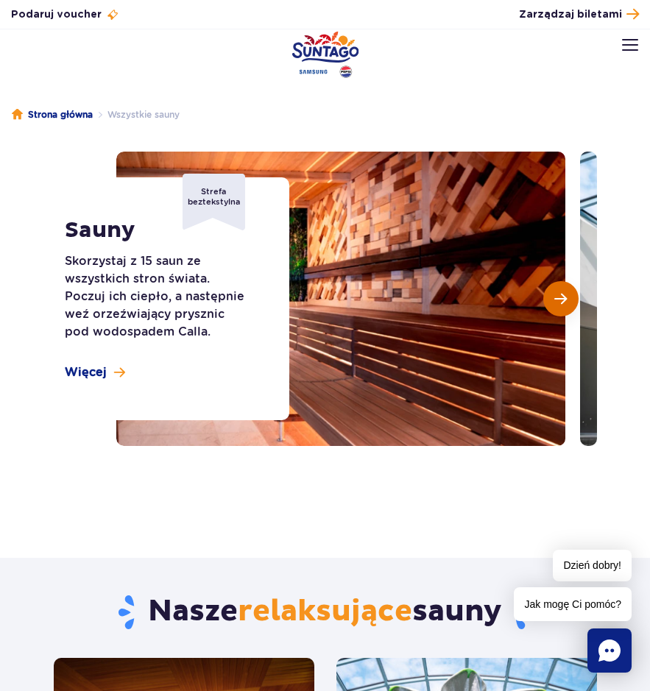
click at [555, 298] on span "Następny slajd" at bounding box center [560, 298] width 13 height 13
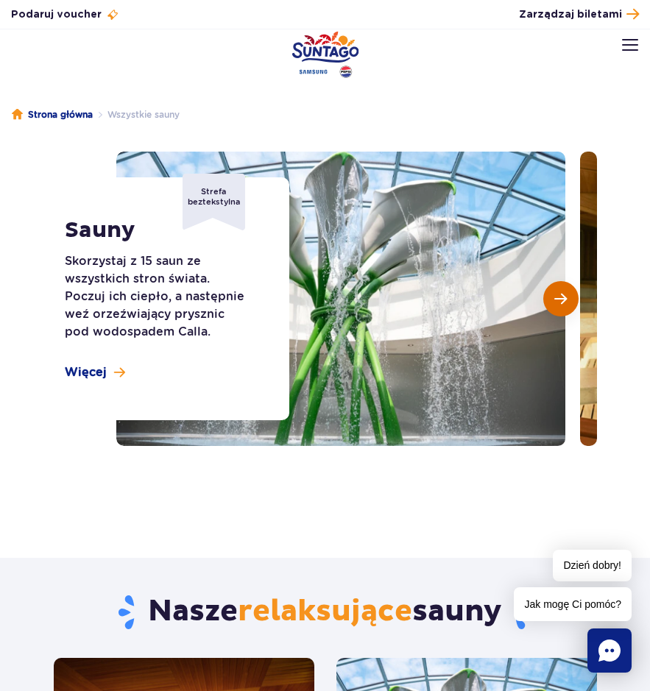
click at [555, 298] on span "Następny slajd" at bounding box center [560, 298] width 13 height 13
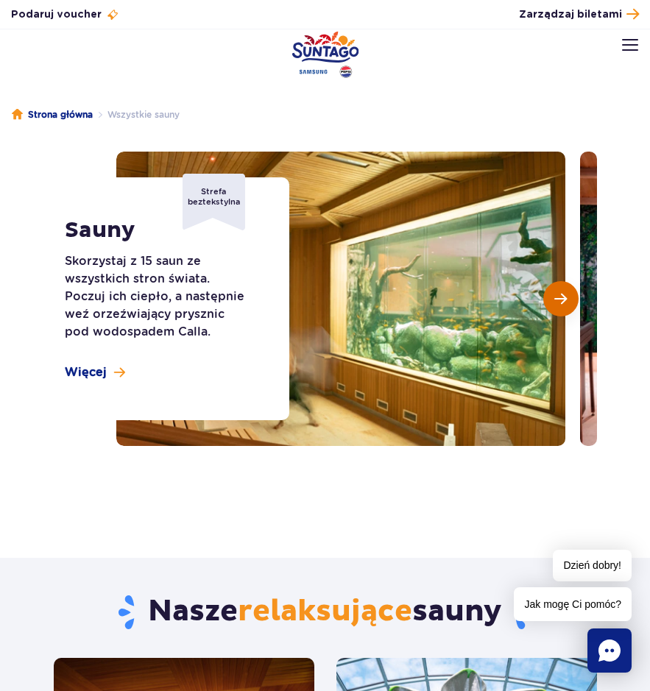
click at [555, 298] on span "Następny slajd" at bounding box center [560, 298] width 13 height 13
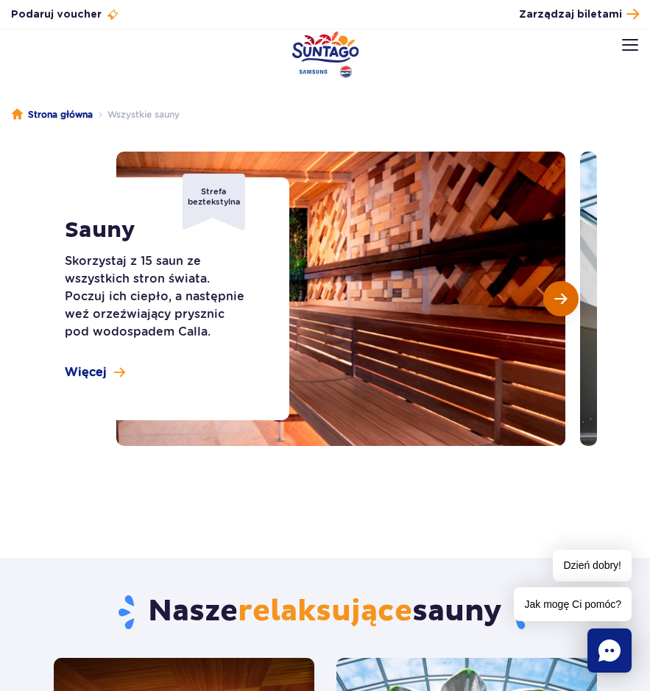
click at [555, 298] on span "Następny slajd" at bounding box center [560, 298] width 13 height 13
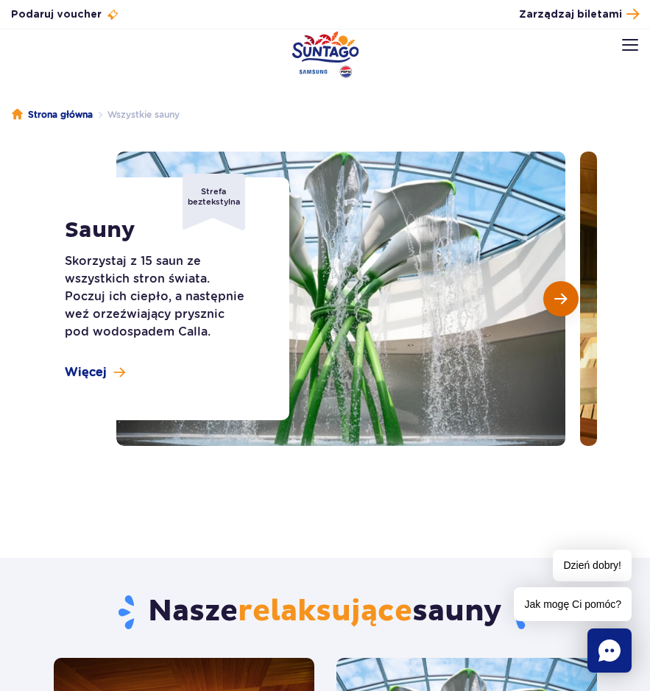
click at [555, 298] on span "Następny slajd" at bounding box center [560, 298] width 13 height 13
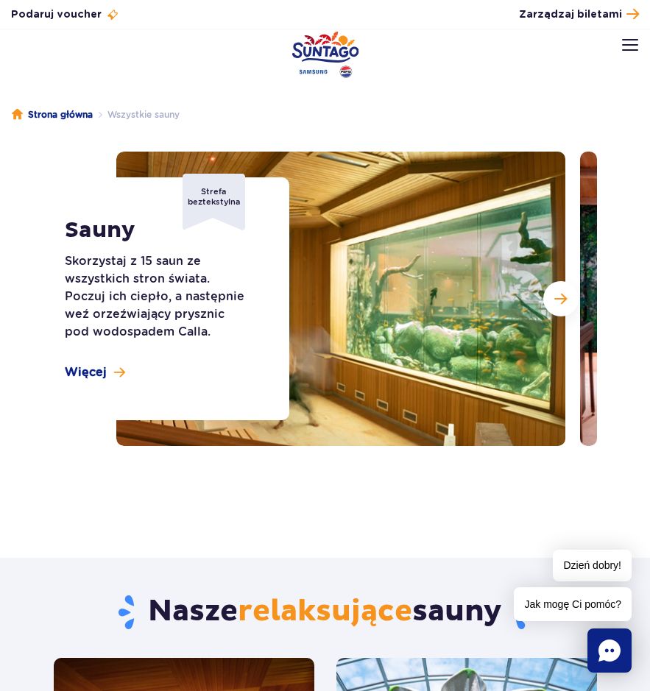
click at [129, 107] on ul "Strona główna Wszystkie sauny" at bounding box center [325, 115] width 650 height 74
click at [627, 40] on img at bounding box center [630, 45] width 16 height 12
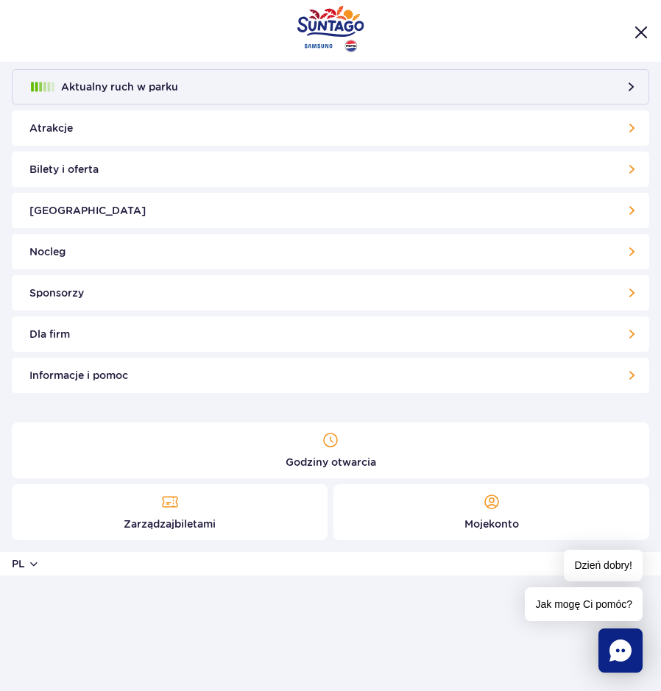
click at [77, 120] on link "Atrakcje" at bounding box center [330, 127] width 637 height 35
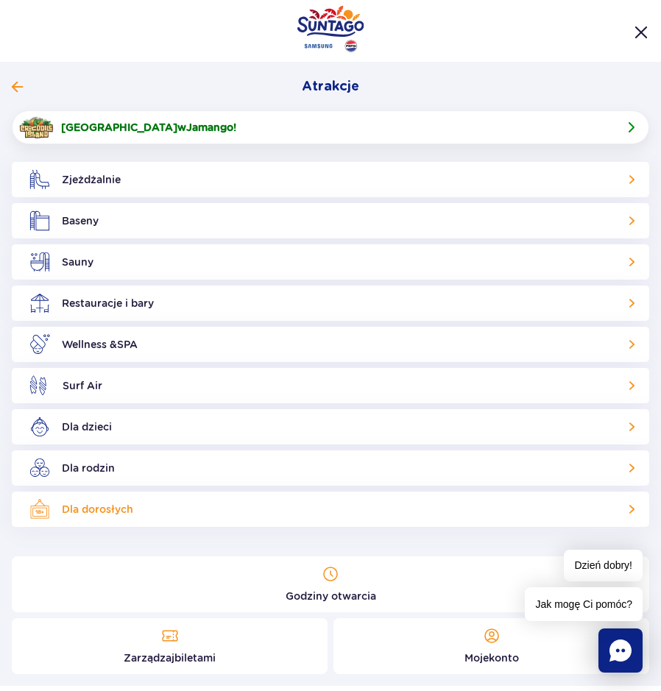
click at [105, 511] on link "Dla dorosłych" at bounding box center [330, 508] width 637 height 35
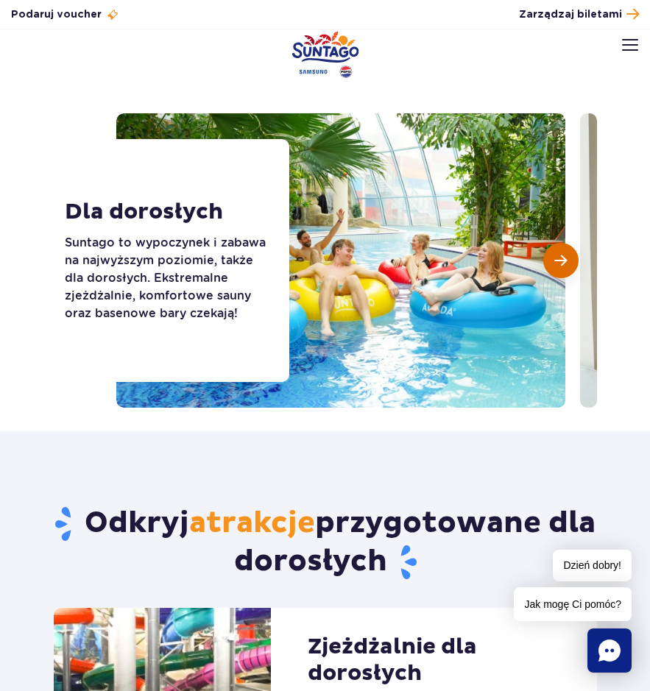
click at [555, 268] on button "Następny slajd" at bounding box center [560, 260] width 35 height 35
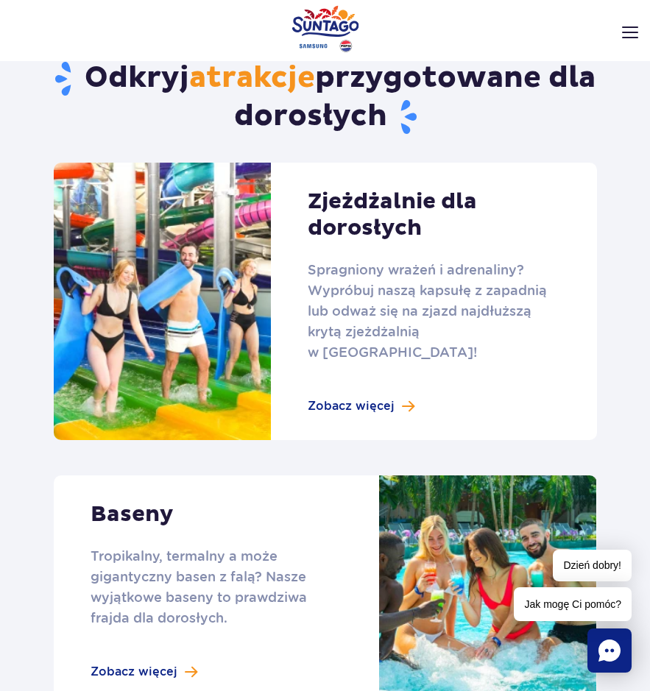
scroll to position [441, 0]
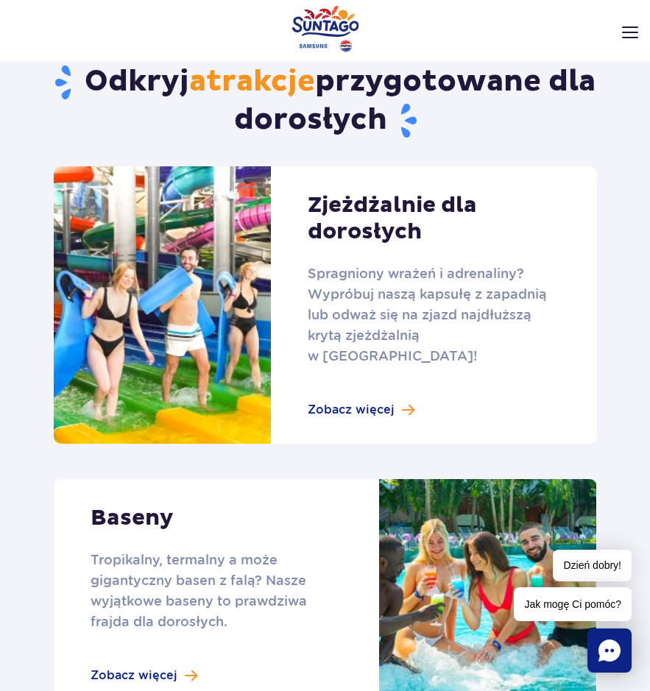
click at [355, 404] on link at bounding box center [325, 304] width 543 height 277
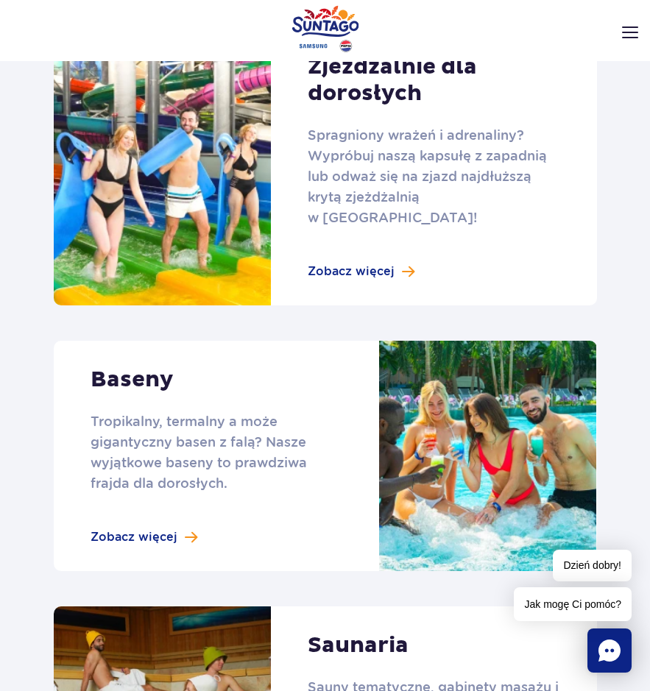
scroll to position [662, 0]
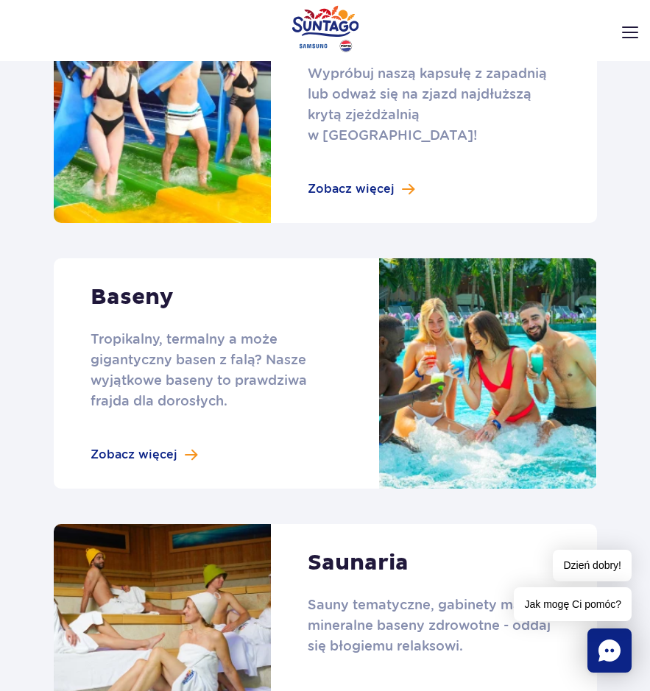
click at [176, 418] on link at bounding box center [325, 373] width 543 height 230
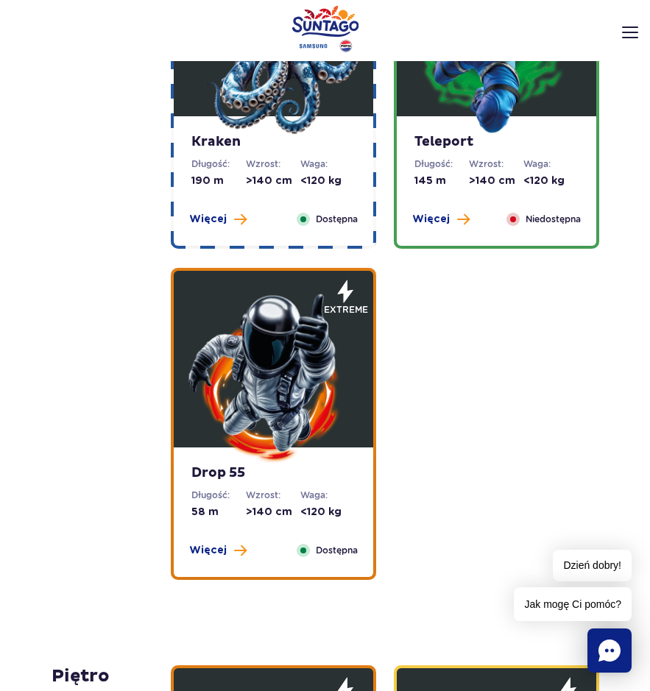
scroll to position [1986, 0]
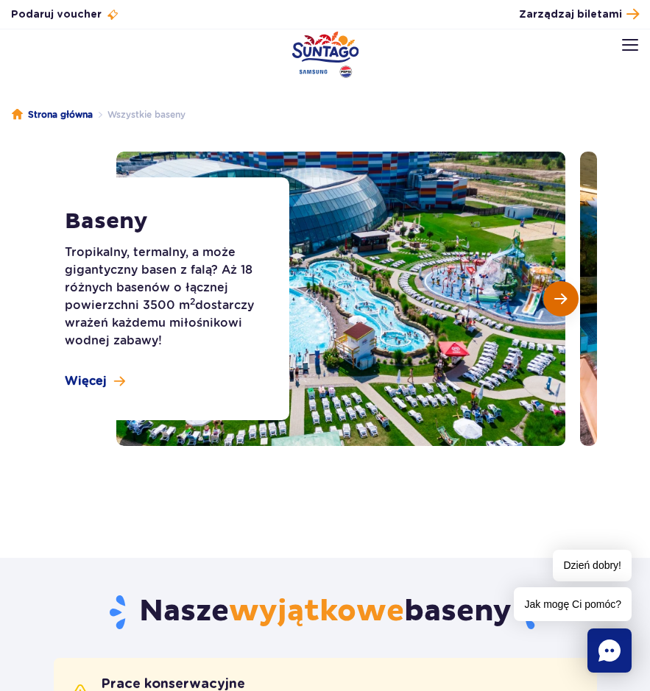
click at [553, 296] on button "Następny slajd" at bounding box center [560, 298] width 35 height 35
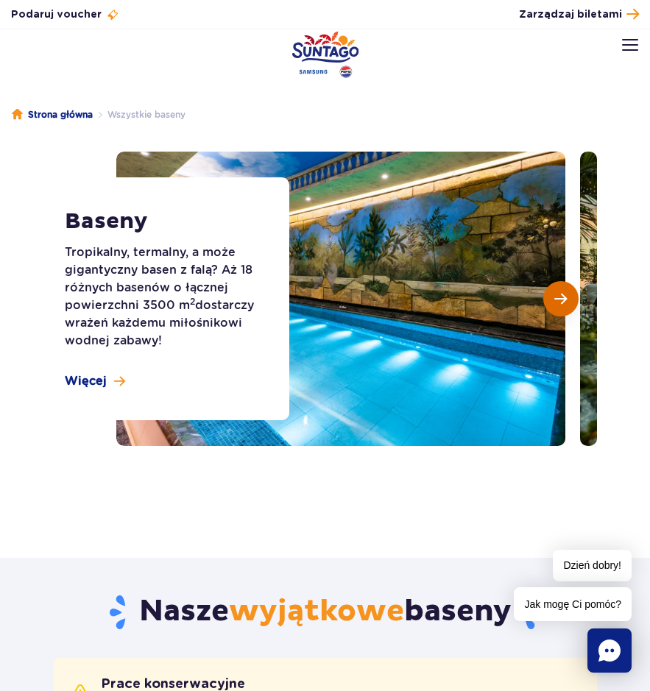
click at [553, 296] on button "Następny slajd" at bounding box center [560, 298] width 35 height 35
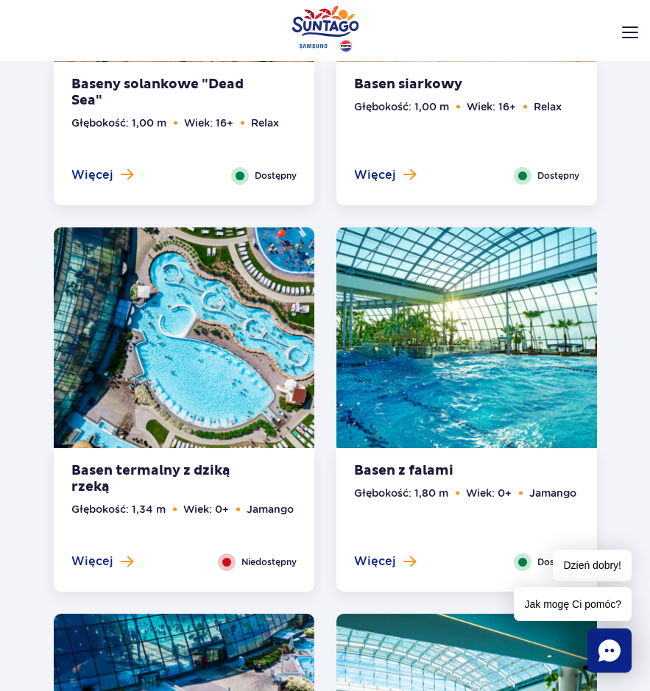
scroll to position [2648, 0]
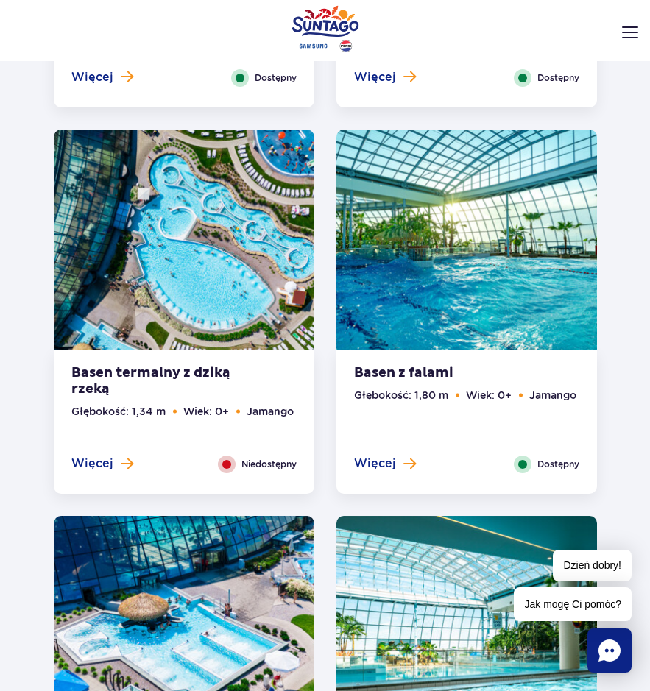
drag, startPoint x: 369, startPoint y: 445, endPoint x: 355, endPoint y: 447, distance: 13.4
click at [355, 455] on span "Więcej" at bounding box center [375, 463] width 42 height 16
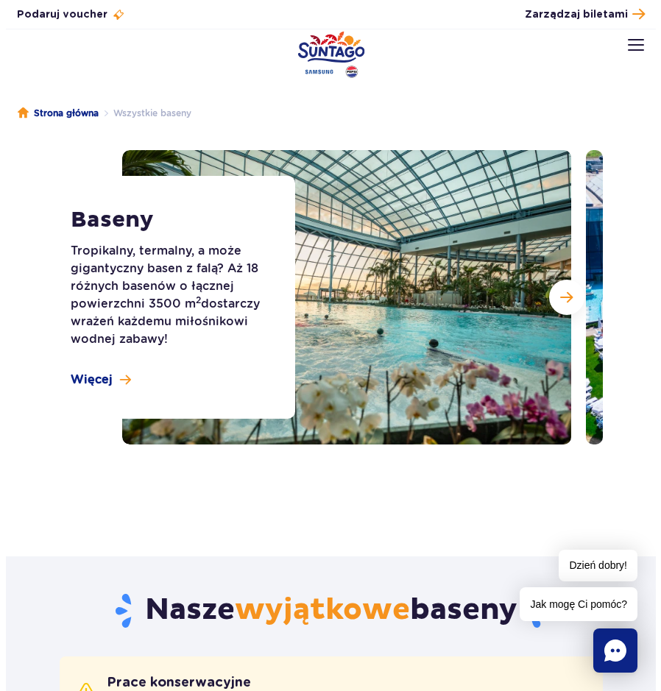
scroll to position [0, 0]
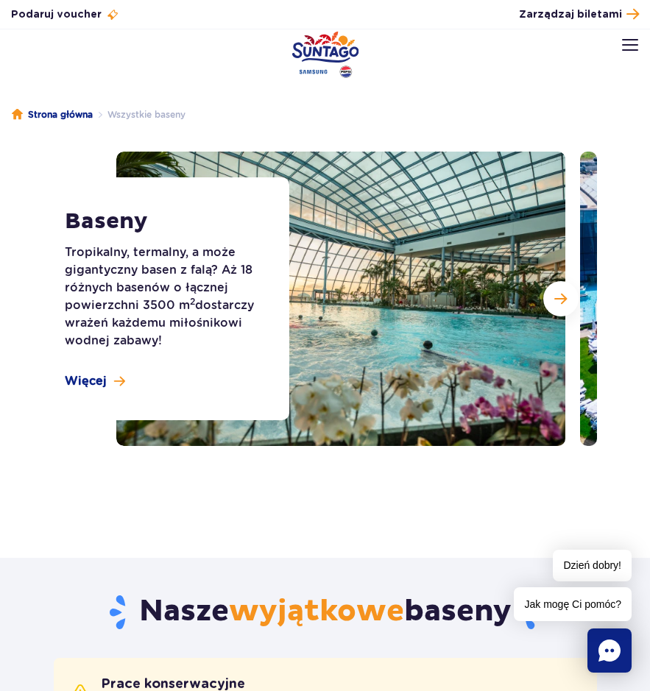
click at [630, 40] on img at bounding box center [630, 45] width 16 height 12
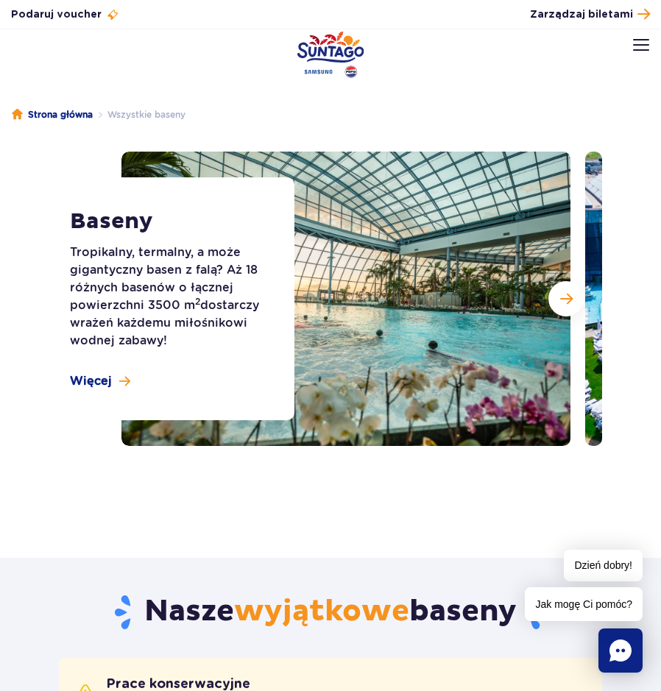
click at [641, 49] on img at bounding box center [641, 45] width 16 height 12
click at [640, 45] on img at bounding box center [641, 45] width 16 height 12
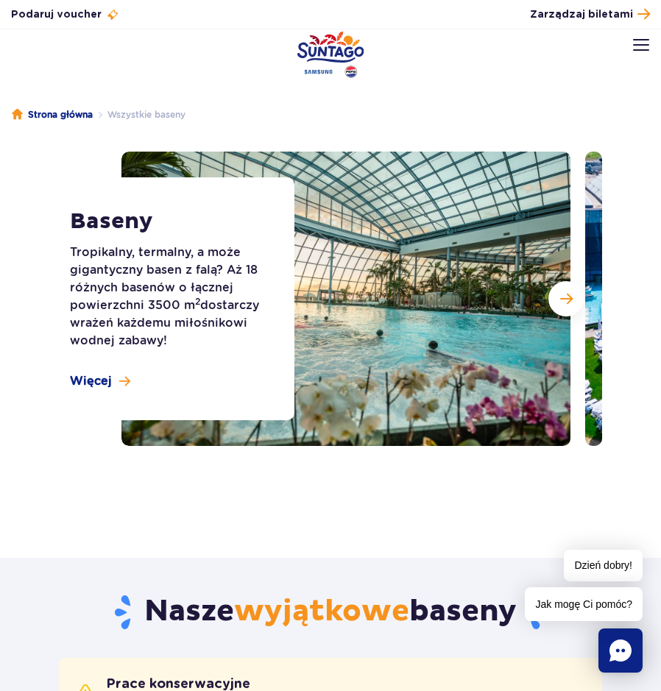
click at [230, 295] on p "Tropikalny, termalny, a może gigantyczny basen z falą? Aż 18 różnych basenów o …" at bounding box center [171, 296] width 202 height 106
click at [633, 25] on div "Podaruj voucher Podaruj Voucher prezentowy do Suntago! Zarządzaj biletami Posłu…" at bounding box center [330, 14] width 661 height 29
click at [322, 42] on img "Park of Poland" at bounding box center [330, 54] width 67 height 47
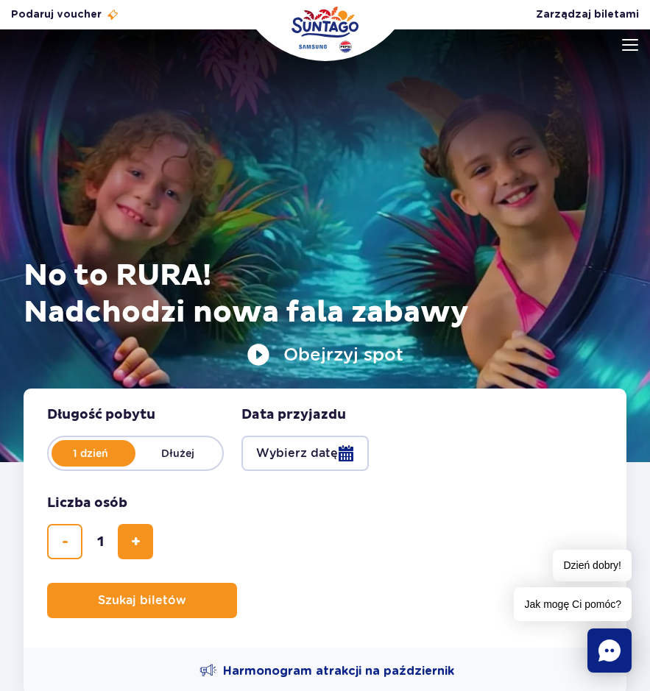
click at [623, 49] on img at bounding box center [630, 45] width 16 height 12
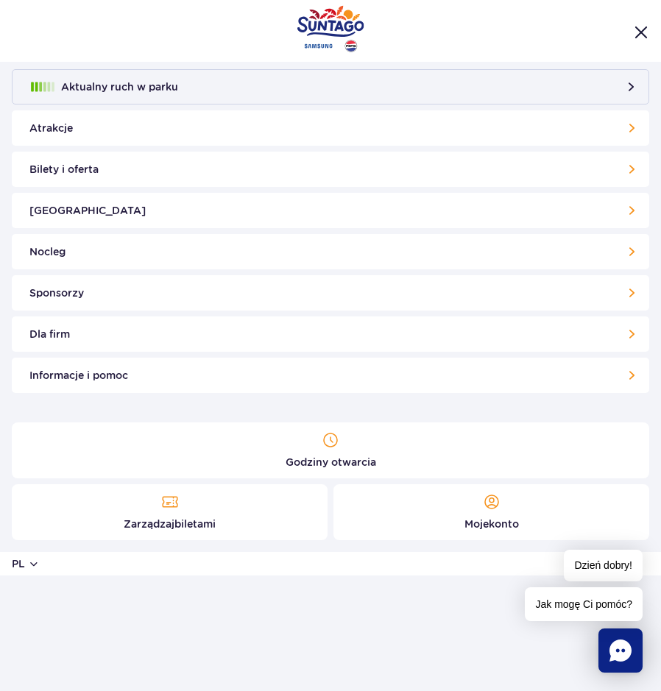
click at [141, 137] on link "Atrakcje" at bounding box center [330, 127] width 637 height 35
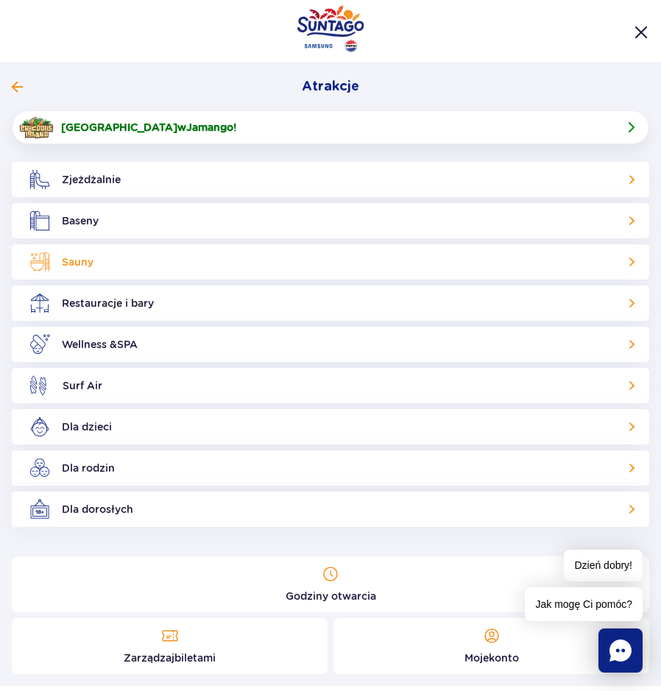
click at [116, 263] on link "Sauny" at bounding box center [330, 261] width 637 height 35
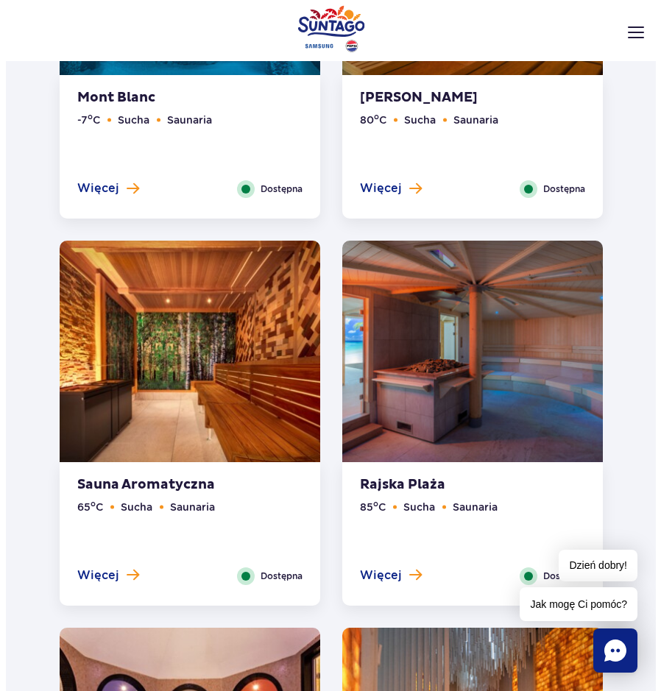
scroll to position [1103, 0]
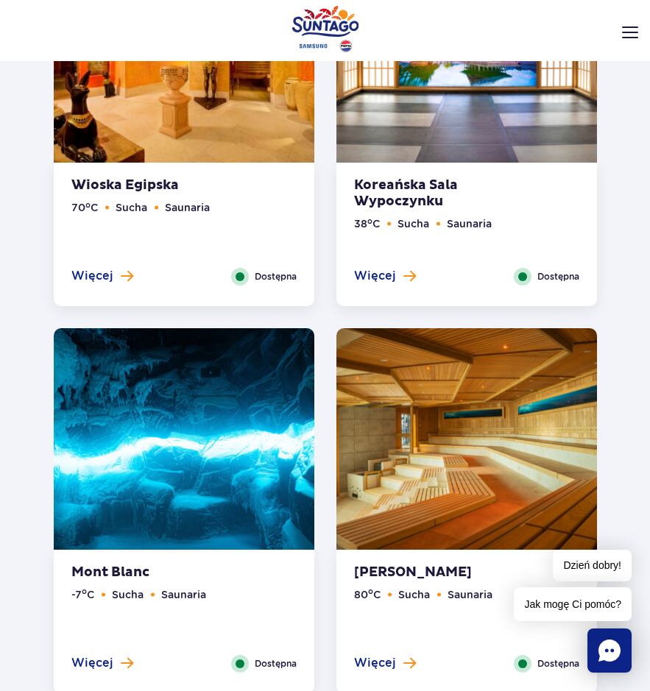
click at [622, 35] on img at bounding box center [630, 32] width 16 height 12
